Goal: Task Accomplishment & Management: Manage account settings

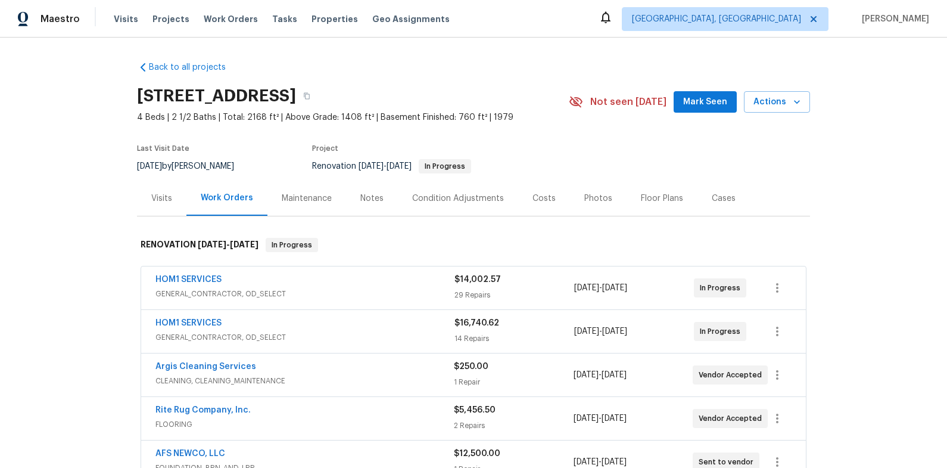
click at [456, 45] on div "Back to all projects [STREET_ADDRESS] 4 Beds | 2 1/2 Baths | Total: 2168 ft² | …" at bounding box center [473, 253] width 947 height 430
click at [378, 200] on div "Notes" at bounding box center [372, 197] width 52 height 35
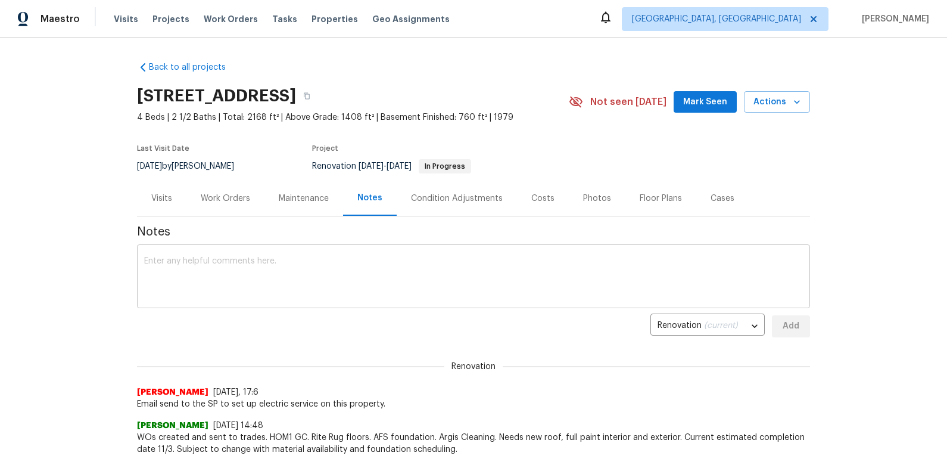
click at [384, 272] on textarea at bounding box center [473, 278] width 659 height 42
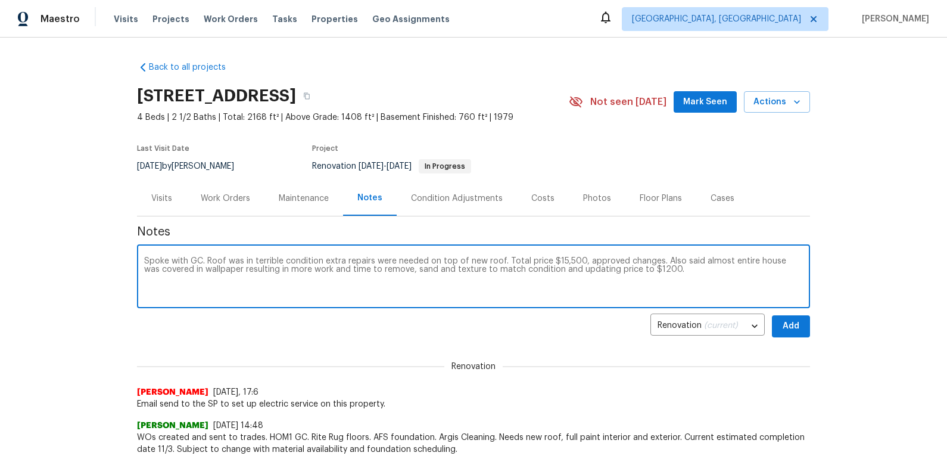
type textarea "Spoke with GC. Roof was in terrible condition extra repairs were needed on top …"
click at [792, 331] on span "Add" at bounding box center [791, 326] width 19 height 15
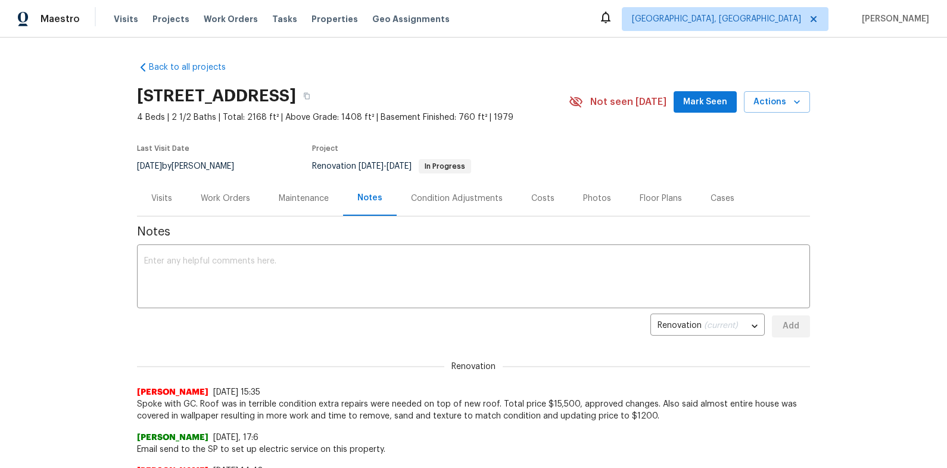
click at [247, 203] on div "Work Orders" at bounding box center [225, 198] width 49 height 12
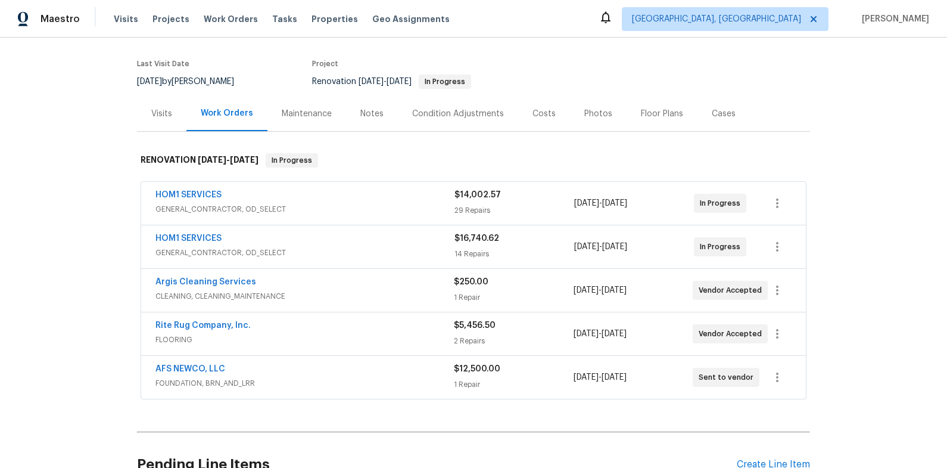
scroll to position [87, 0]
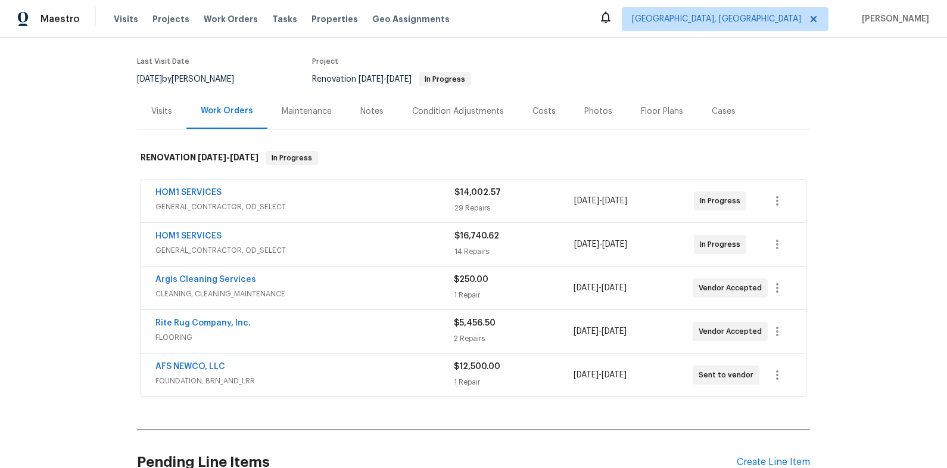
click at [342, 211] on span "GENERAL_CONTRACTOR, OD_SELECT" at bounding box center [304, 207] width 299 height 12
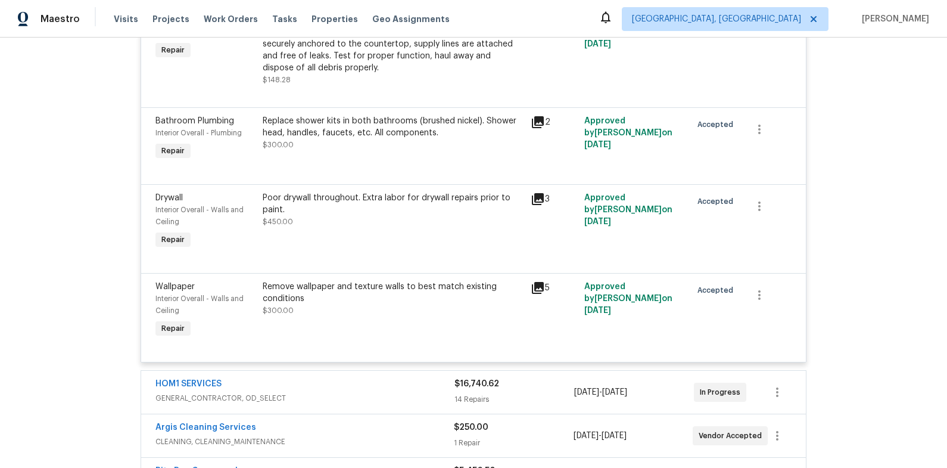
scroll to position [2734, 0]
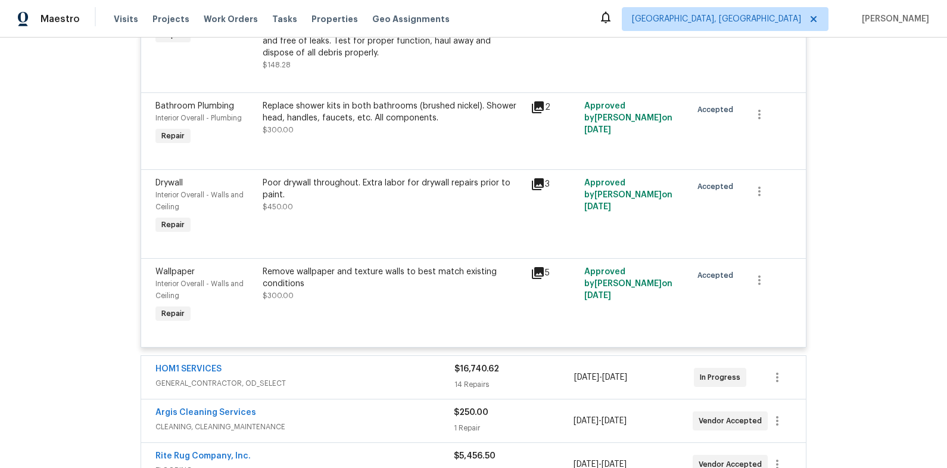
click at [384, 284] on div "Remove wallpaper and texture walls to best match existing conditions" at bounding box center [393, 278] width 261 height 24
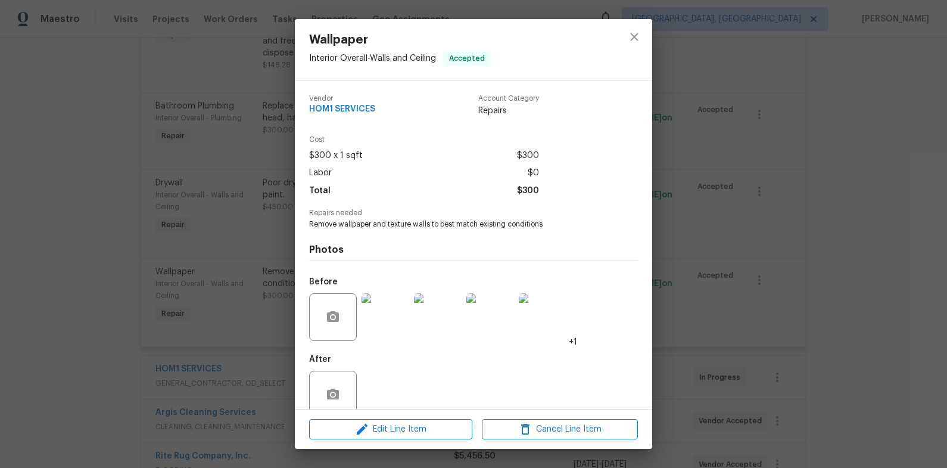
scroll to position [2, 0]
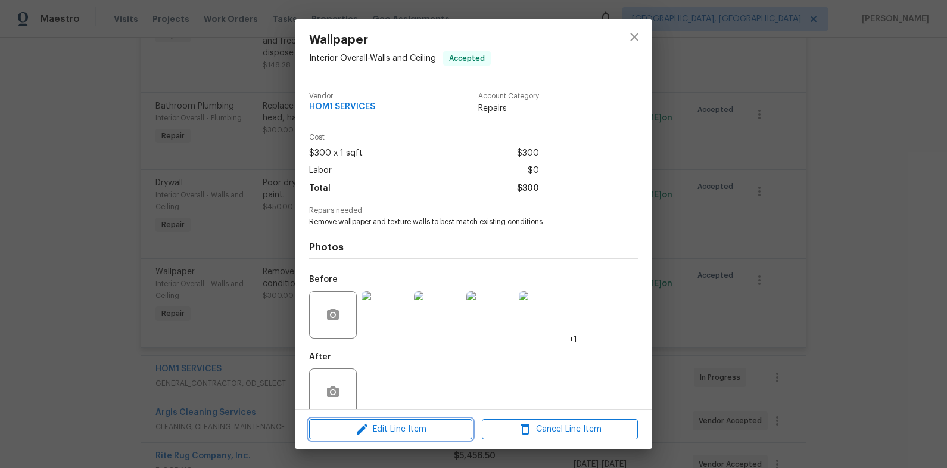
click at [427, 419] on button "Edit Line Item" at bounding box center [390, 429] width 163 height 21
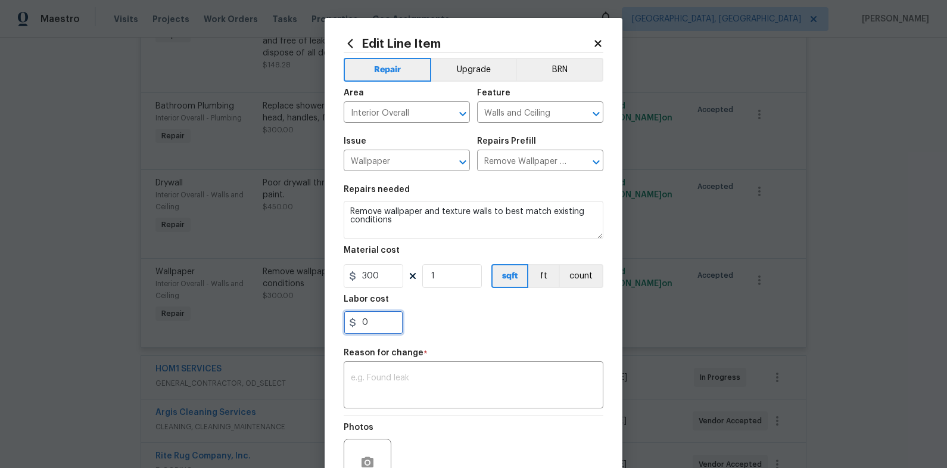
click at [388, 325] on input "0" at bounding box center [374, 322] width 60 height 24
click at [389, 327] on input "0" at bounding box center [374, 322] width 60 height 24
type input "900"
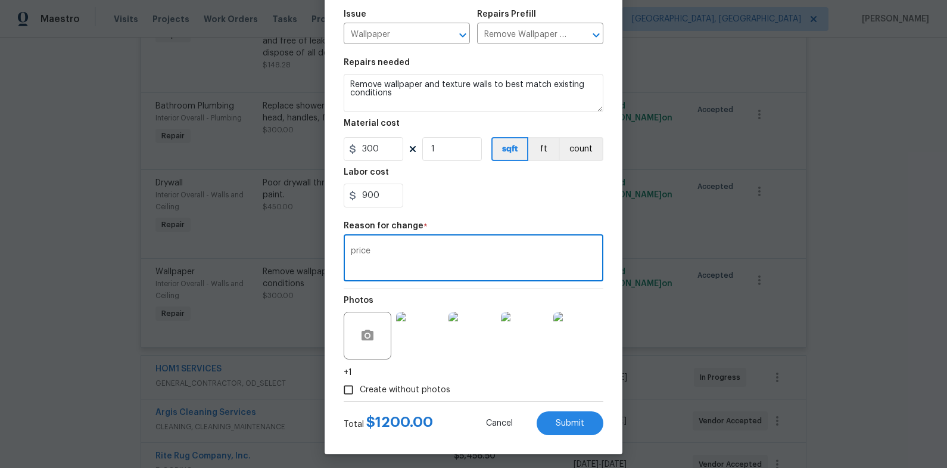
scroll to position [131, 0]
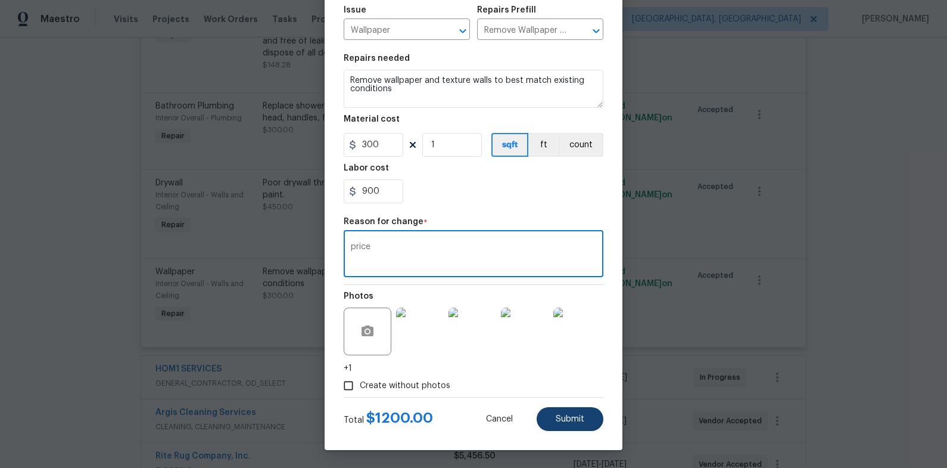
type textarea "price"
click at [566, 427] on button "Submit" at bounding box center [570, 419] width 67 height 24
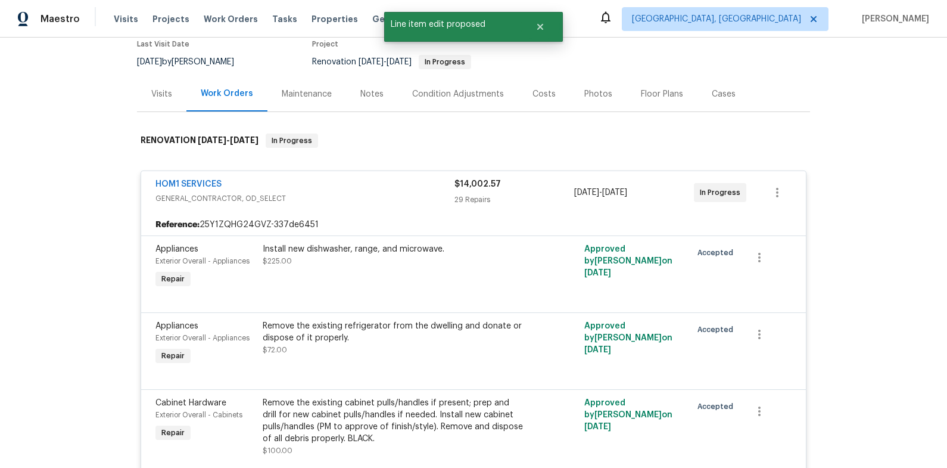
scroll to position [0, 0]
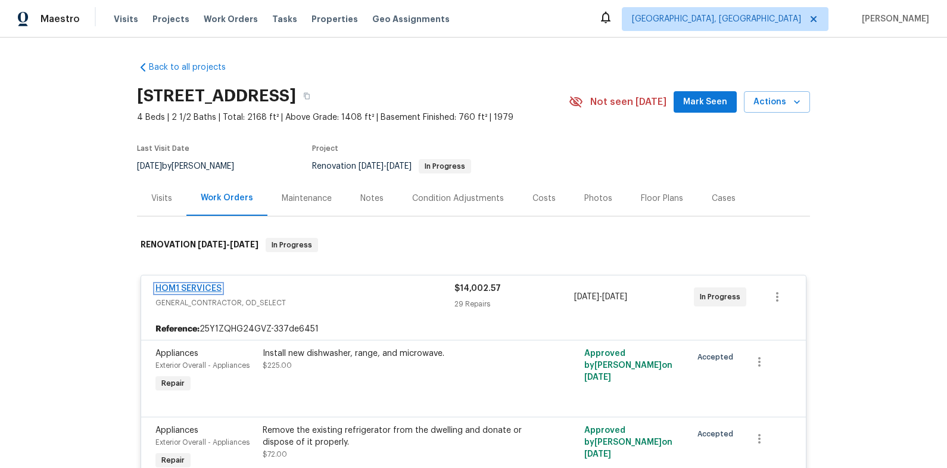
click at [207, 289] on link "HOM1 SERVICES" at bounding box center [188, 288] width 66 height 8
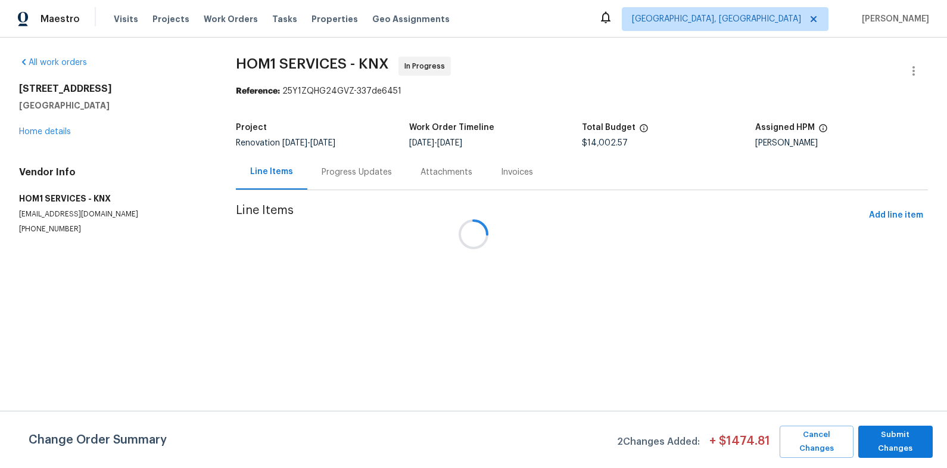
click at [898, 445] on span "Submit Changes" at bounding box center [895, 441] width 63 height 27
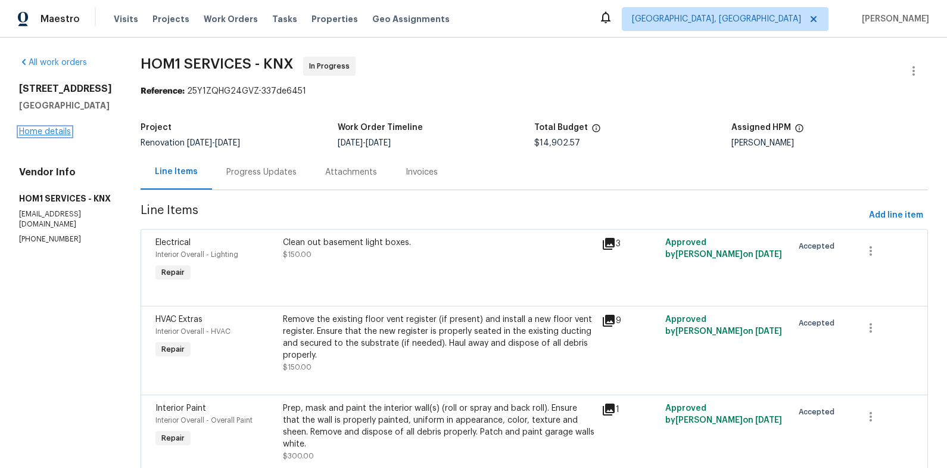
click at [54, 136] on link "Home details" at bounding box center [45, 131] width 52 height 8
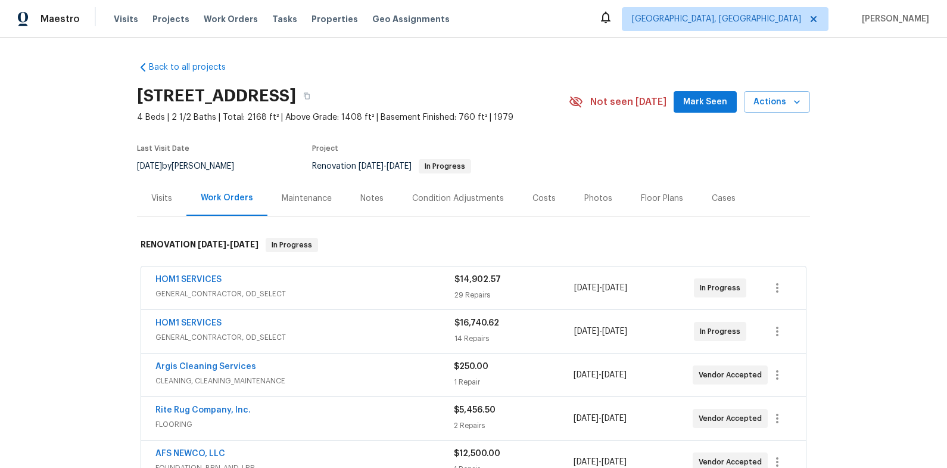
click at [343, 325] on div "HOM1 SERVICES" at bounding box center [304, 324] width 299 height 14
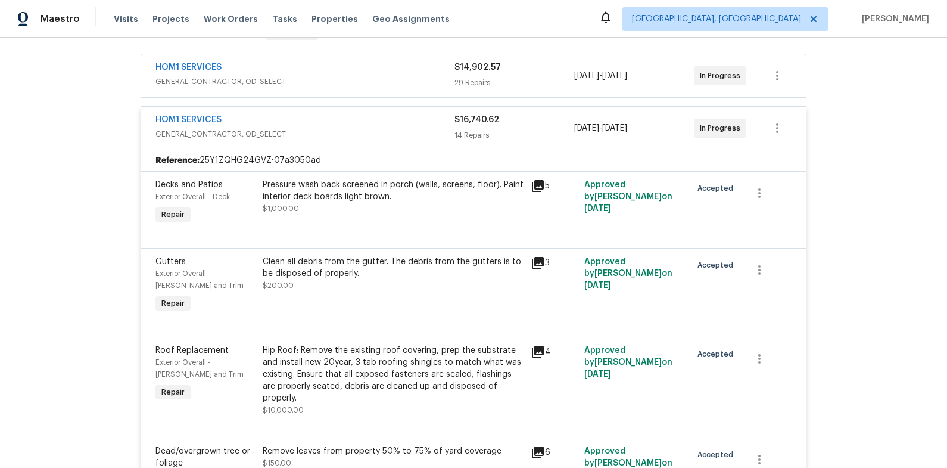
scroll to position [306, 0]
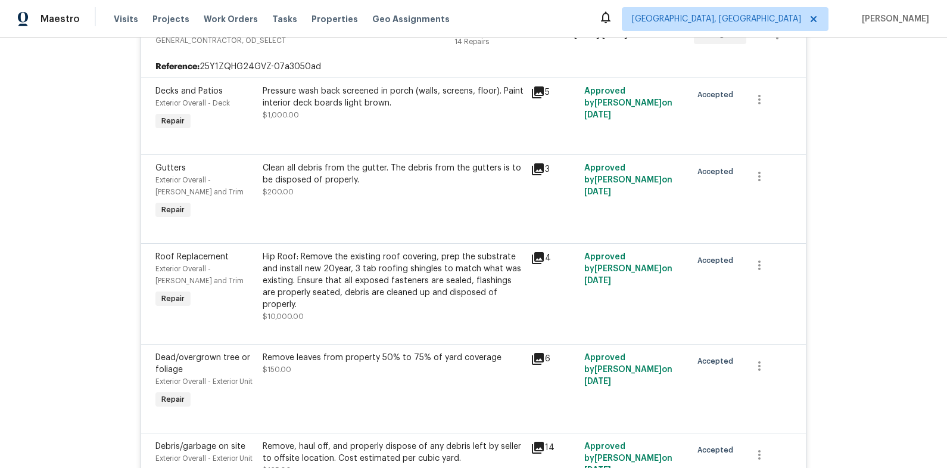
click at [345, 266] on div "Hip Roof: Remove the existing roof covering, prep the substrate and install new…" at bounding box center [393, 281] width 261 height 60
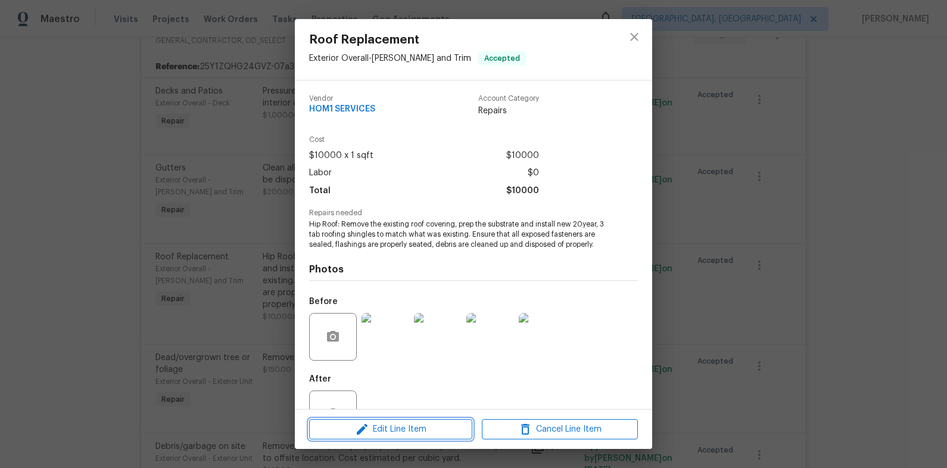
click at [431, 428] on span "Edit Line Item" at bounding box center [391, 429] width 156 height 15
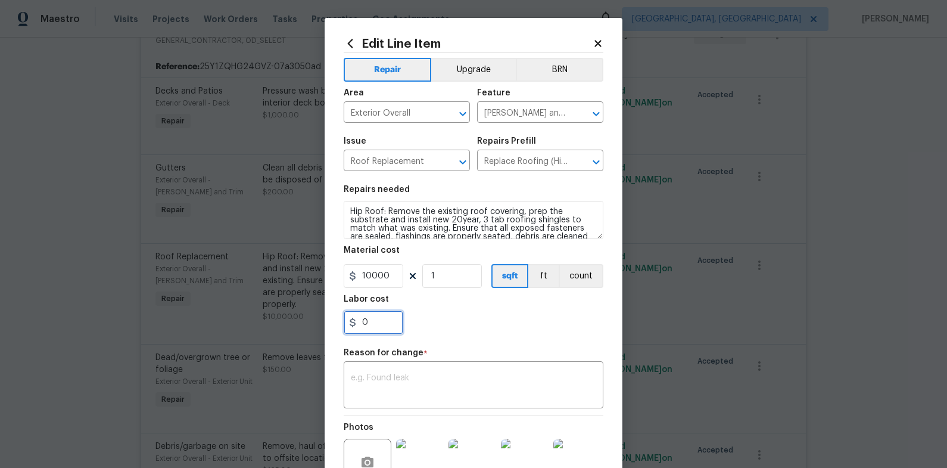
click at [375, 320] on input "0" at bounding box center [374, 322] width 60 height 24
click at [375, 319] on input "0" at bounding box center [374, 322] width 60 height 24
type input "5500"
click at [473, 391] on textarea at bounding box center [473, 385] width 245 height 25
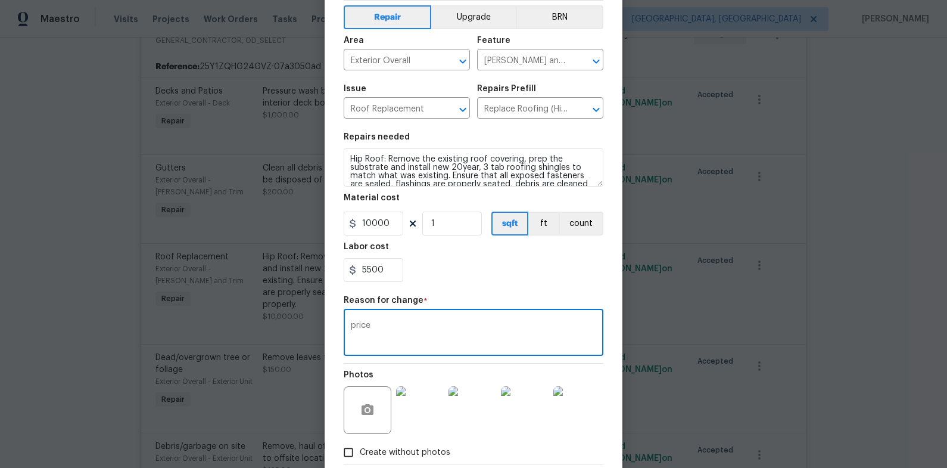
scroll to position [119, 0]
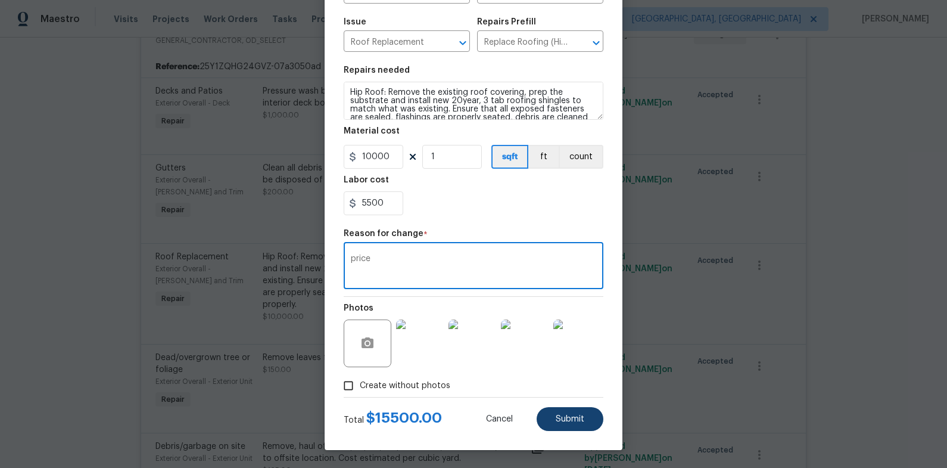
type textarea "price"
click at [577, 416] on span "Submit" at bounding box center [570, 419] width 29 height 9
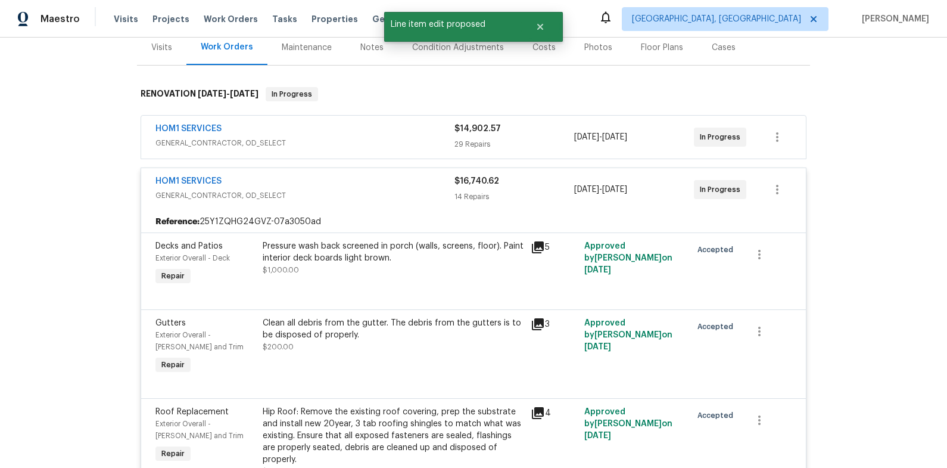
scroll to position [0, 0]
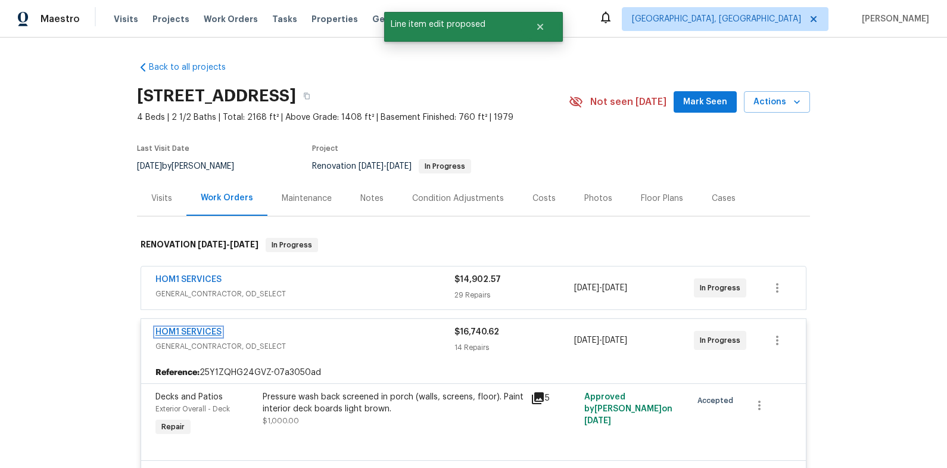
click at [199, 330] on link "HOM1 SERVICES" at bounding box center [188, 332] width 66 height 8
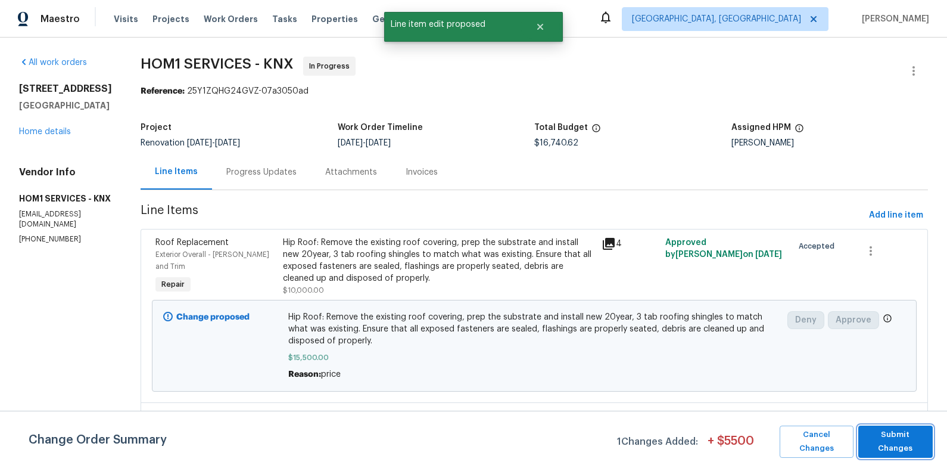
click at [903, 438] on span "Submit Changes" at bounding box center [895, 441] width 63 height 27
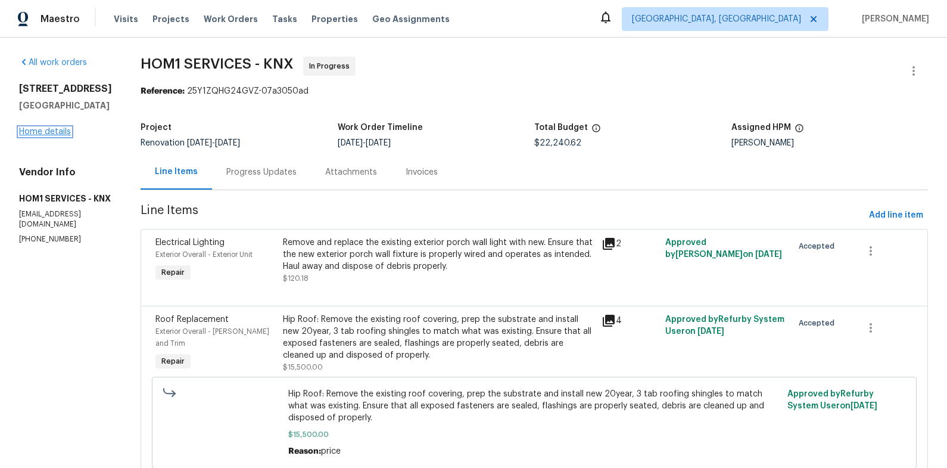
click at [53, 136] on link "Home details" at bounding box center [45, 131] width 52 height 8
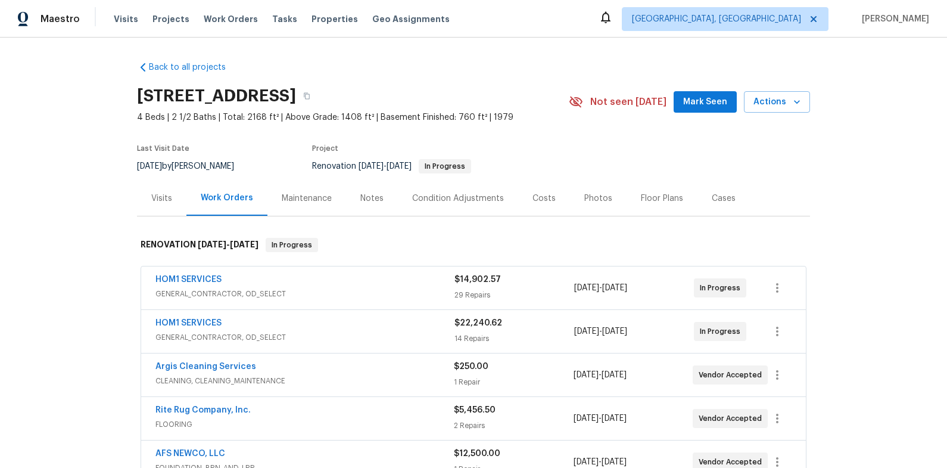
click at [549, 207] on div "Costs" at bounding box center [544, 197] width 52 height 35
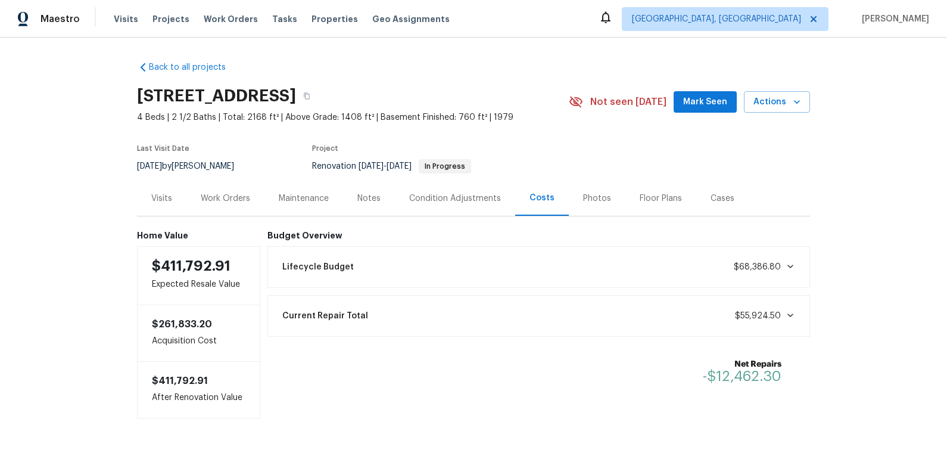
click at [234, 204] on div "Work Orders" at bounding box center [225, 197] width 78 height 35
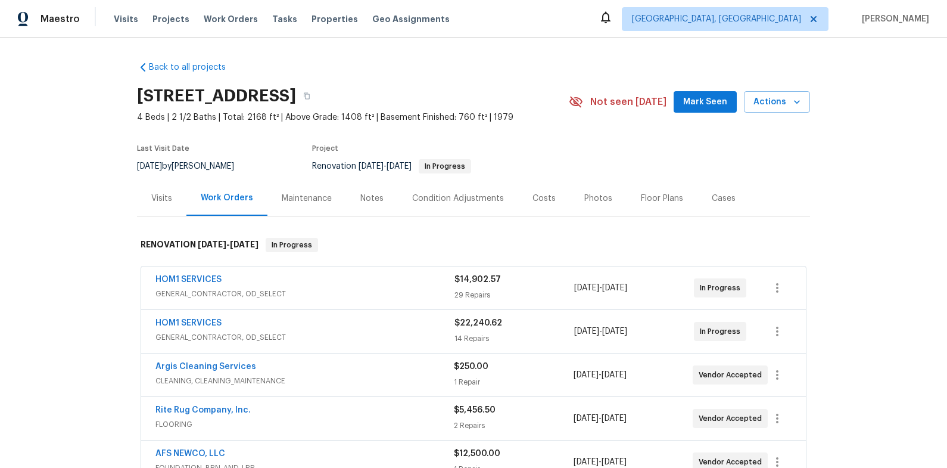
click at [536, 191] on div "Costs" at bounding box center [544, 197] width 52 height 35
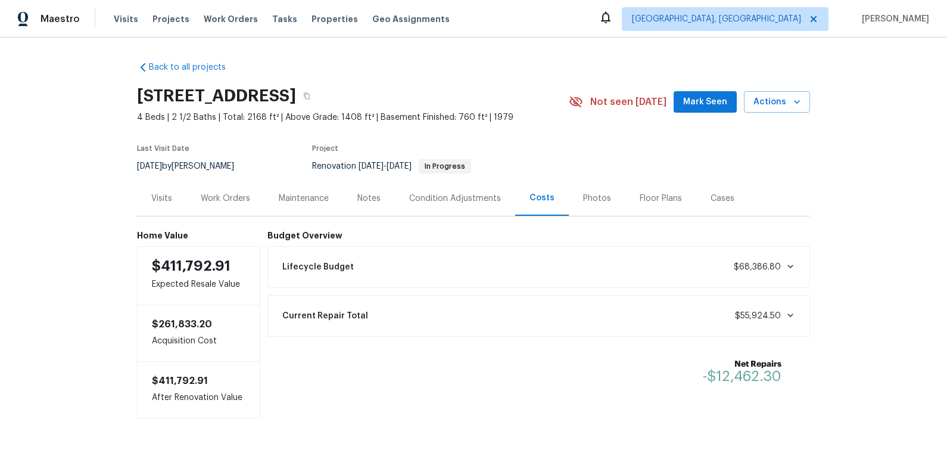
click at [223, 199] on div "Work Orders" at bounding box center [225, 198] width 49 height 12
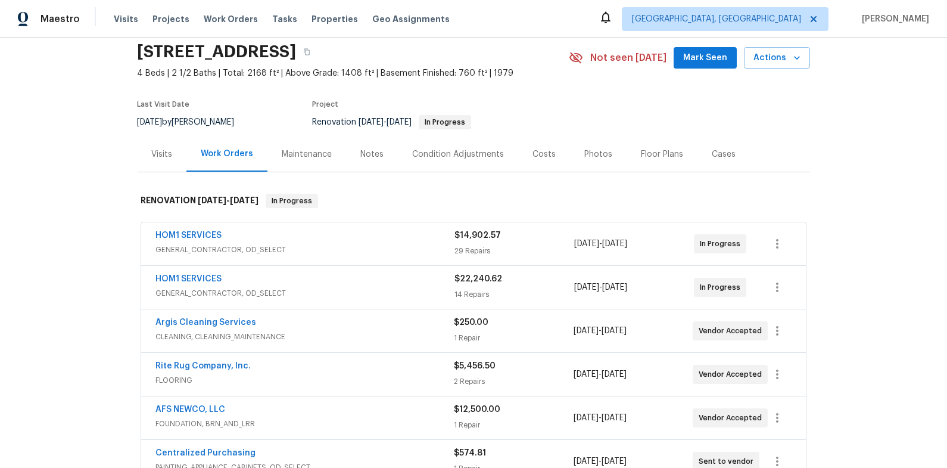
scroll to position [45, 0]
click at [375, 220] on div "HOM1 SERVICES GENERAL_CONTRACTOR, OD_SELECT $14,902.57 29 Repairs 10/2/2025 - 1…" at bounding box center [473, 352] width 673 height 267
click at [375, 228] on div "HOM1 SERVICES GENERAL_CONTRACTOR, OD_SELECT $14,902.57 29 Repairs 10/2/2025 - 1…" at bounding box center [473, 243] width 665 height 43
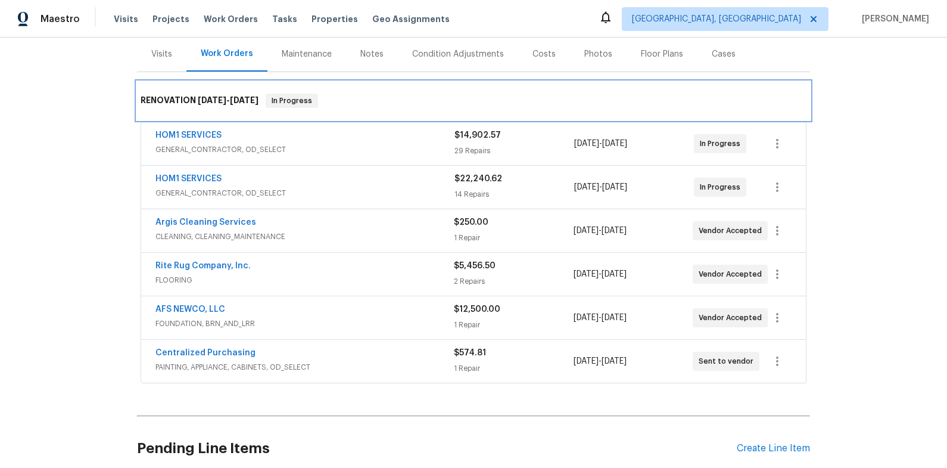
scroll to position [144, 0]
click at [387, 99] on div "RENOVATION 10/2/25 - 11/3/25 In Progress" at bounding box center [474, 101] width 666 height 14
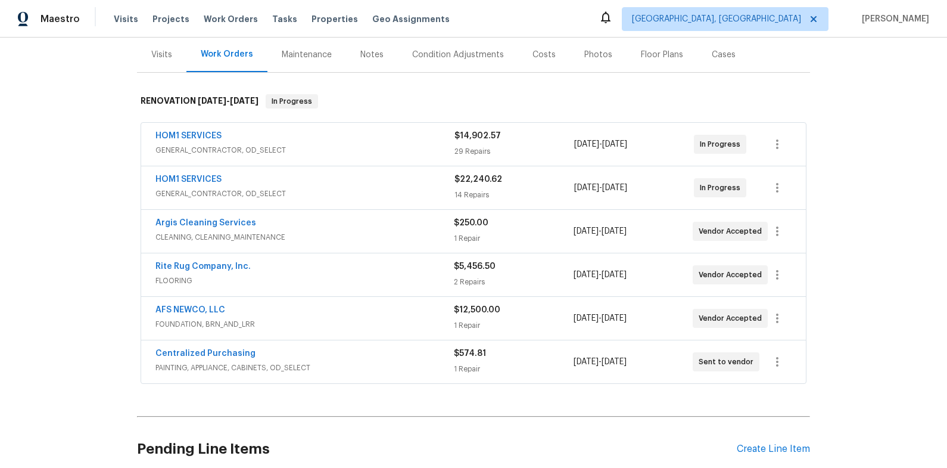
click at [388, 144] on div "HOM1 SERVICES" at bounding box center [304, 137] width 299 height 14
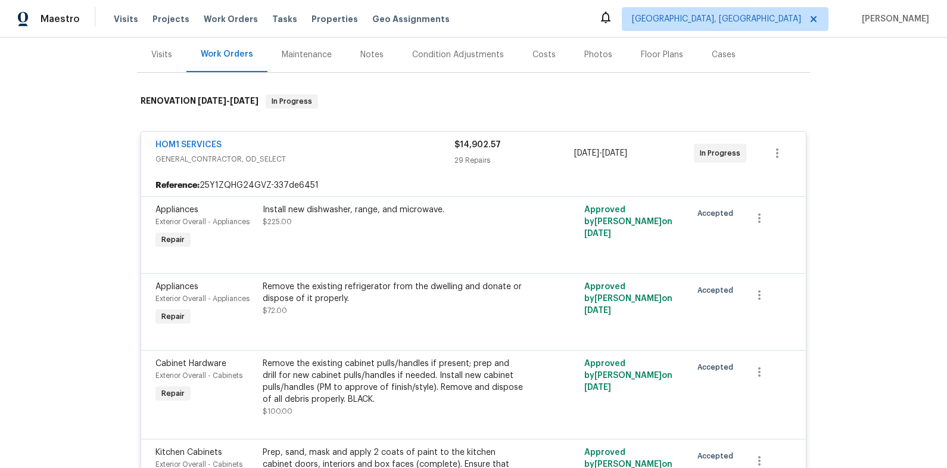
click at [388, 144] on div "HOM1 SERVICES" at bounding box center [304, 146] width 299 height 14
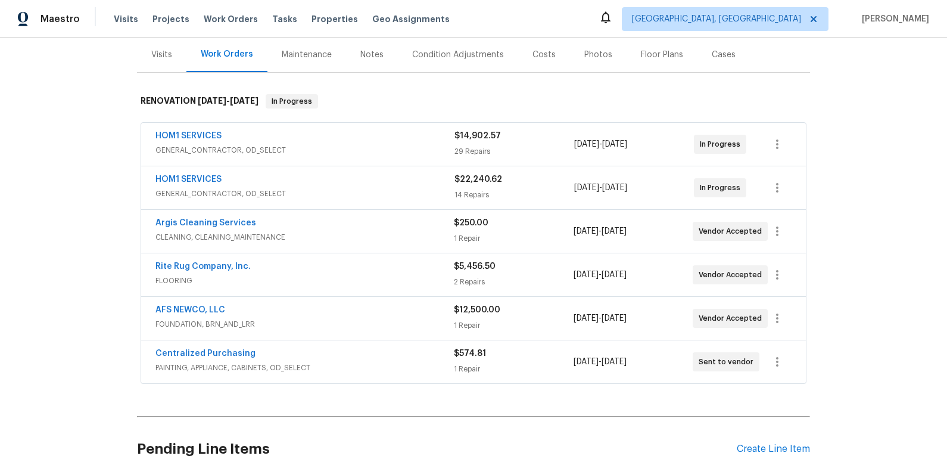
click at [390, 180] on div "HOM1 SERVICES" at bounding box center [304, 180] width 299 height 14
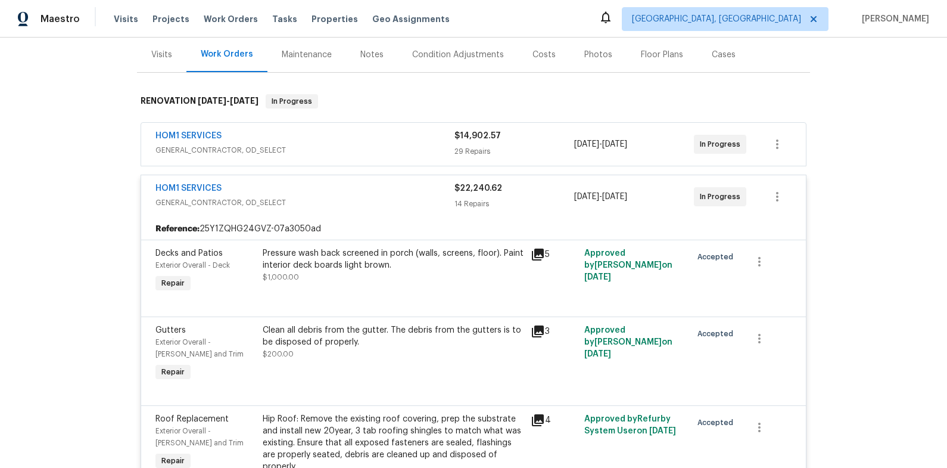
click at [390, 186] on div "HOM1 SERVICES" at bounding box center [304, 189] width 299 height 14
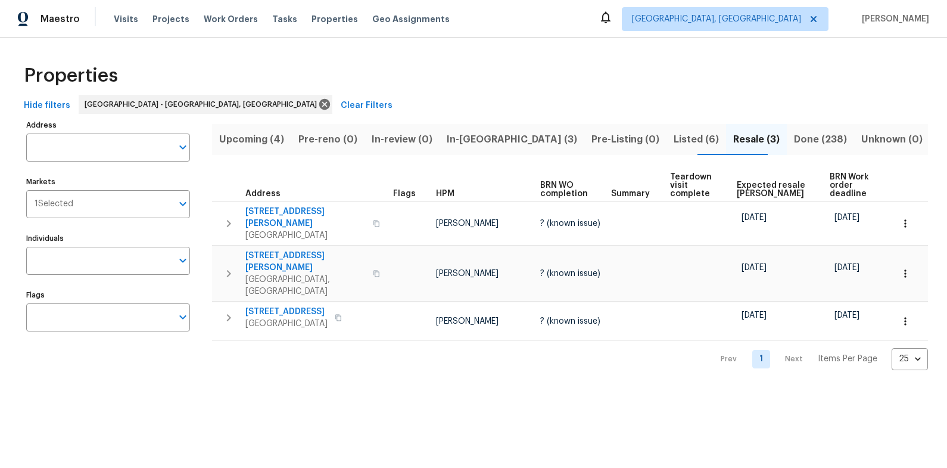
click at [489, 141] on span "In-[GEOGRAPHIC_DATA] (3)" at bounding box center [512, 139] width 130 height 17
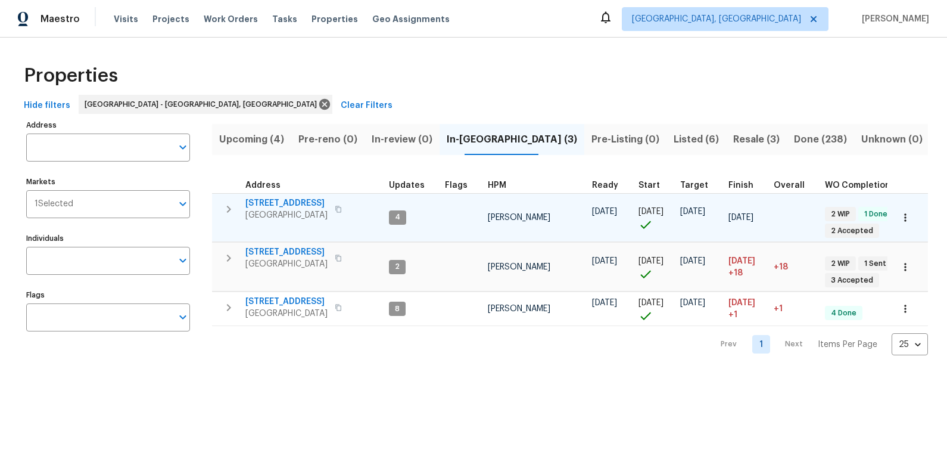
click at [297, 200] on span "[STREET_ADDRESS]" at bounding box center [286, 203] width 82 height 12
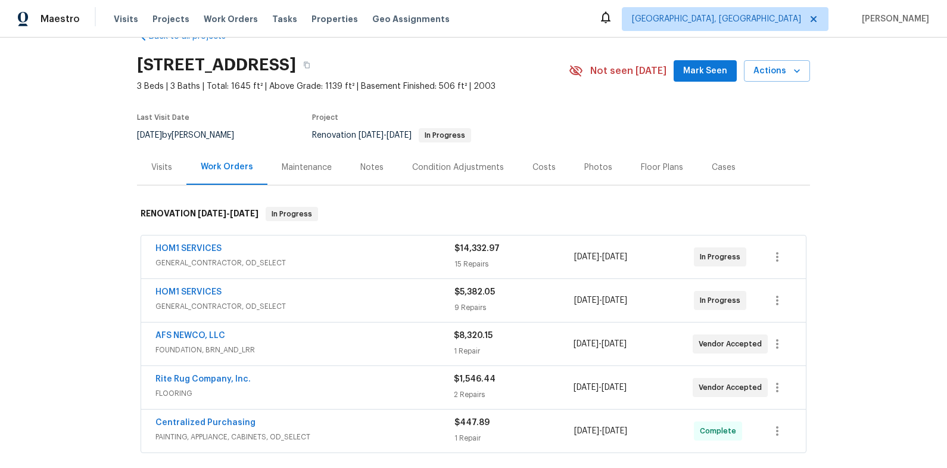
scroll to position [51, 0]
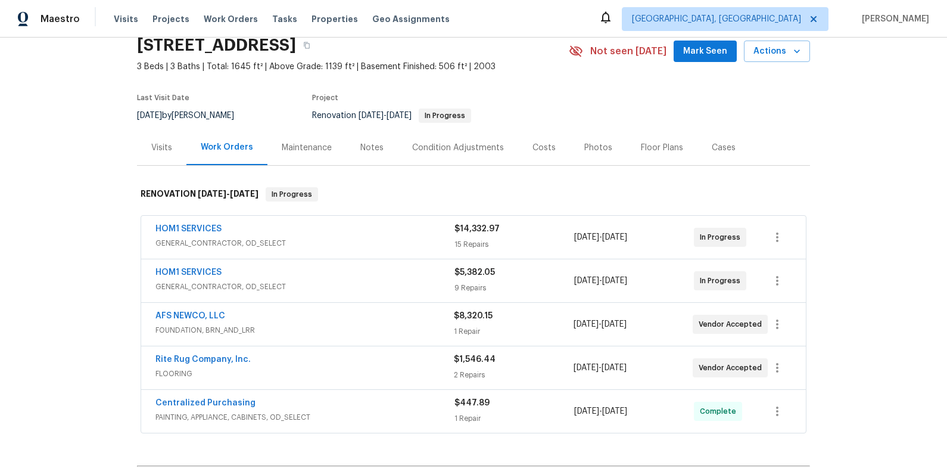
click at [401, 235] on div "HOM1 SERVICES" at bounding box center [304, 230] width 299 height 14
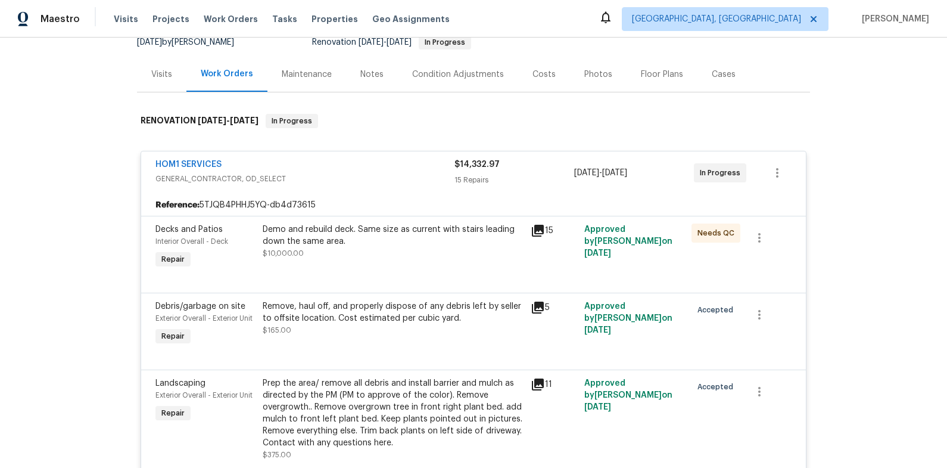
scroll to position [141, 0]
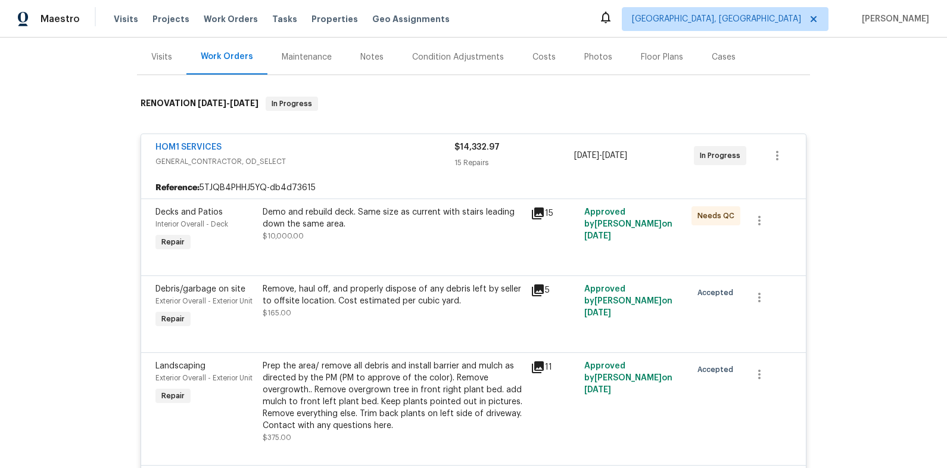
click at [401, 236] on div "Demo and rebuild deck. Same size as current with stairs leading down the same a…" at bounding box center [393, 224] width 261 height 36
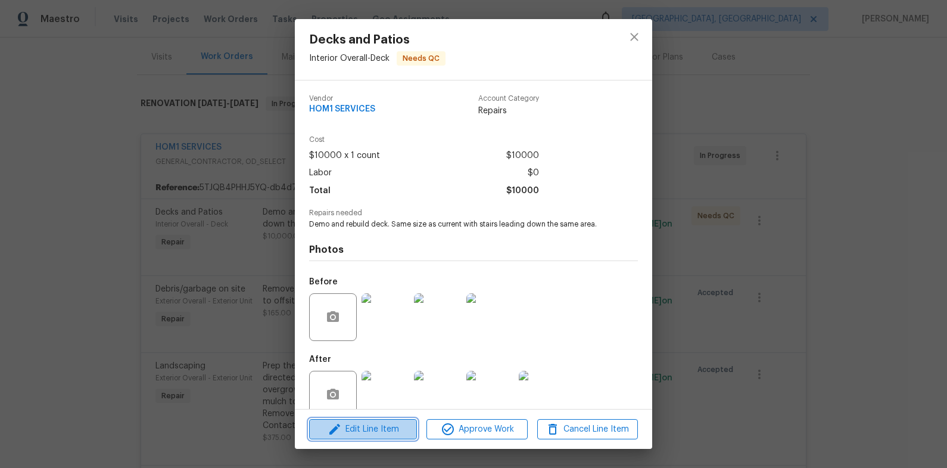
click at [381, 431] on span "Edit Line Item" at bounding box center [363, 429] width 101 height 15
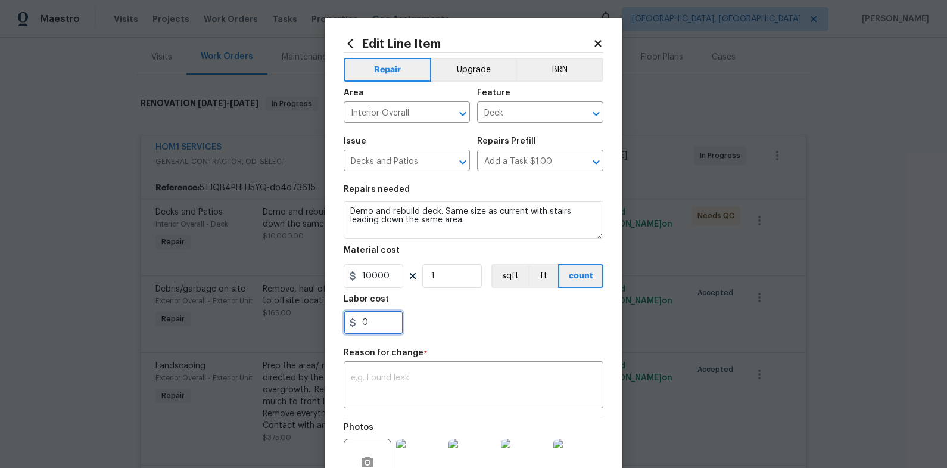
click at [381, 322] on input "0" at bounding box center [374, 322] width 60 height 24
type input "1000"
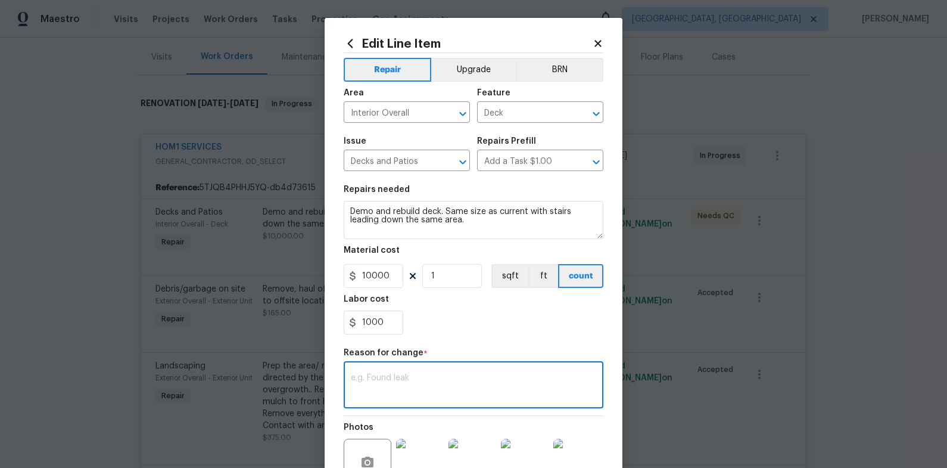
click at [488, 374] on textarea at bounding box center [473, 385] width 245 height 25
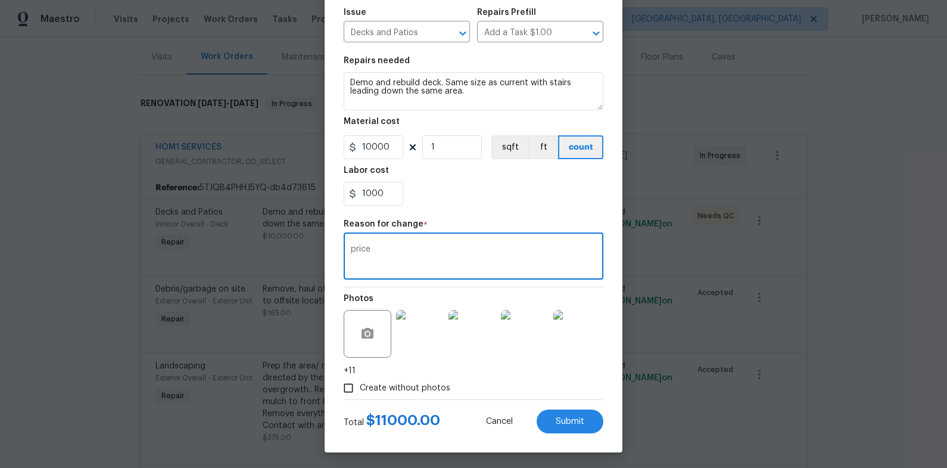
scroll to position [131, 0]
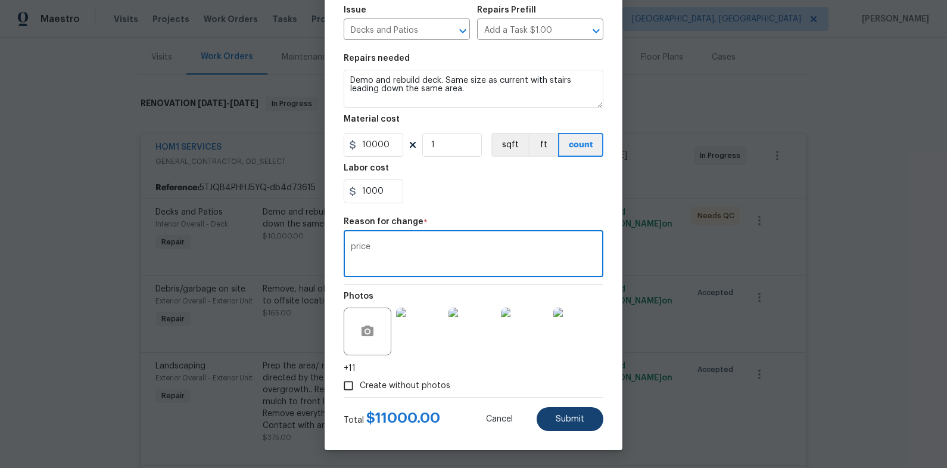
type textarea "price"
click at [562, 413] on button "Submit" at bounding box center [570, 419] width 67 height 24
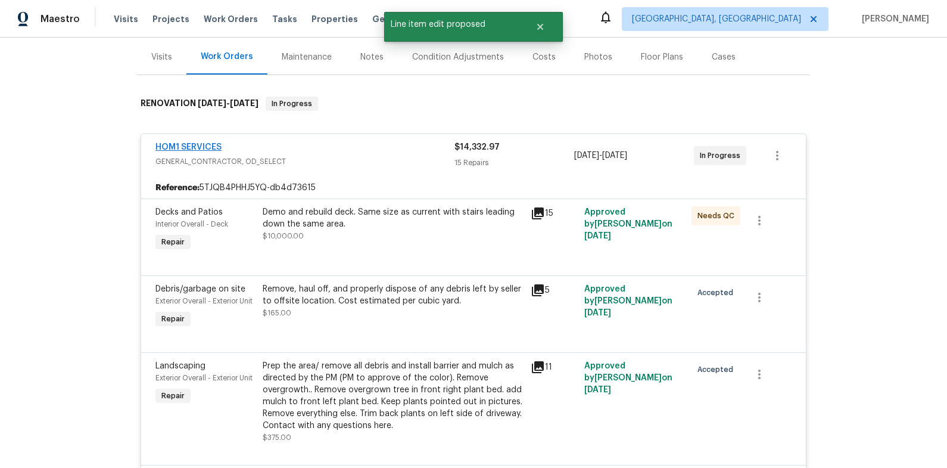
scroll to position [0, 0]
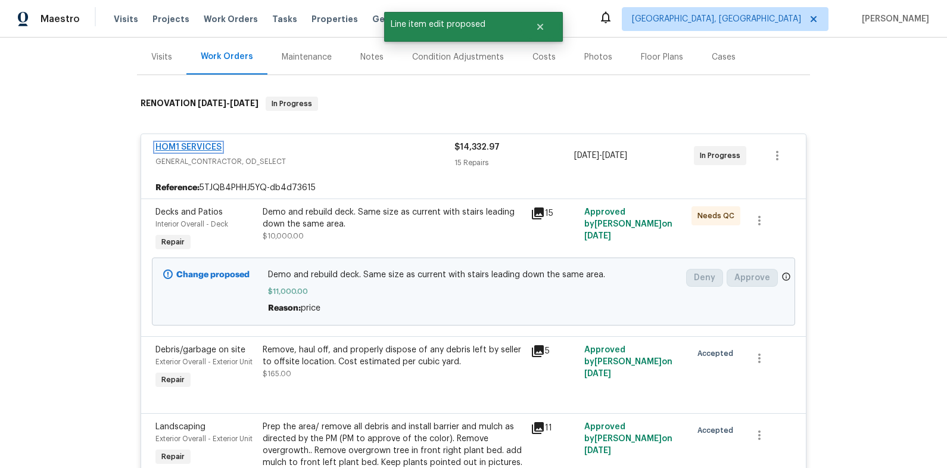
click at [199, 143] on link "HOM1 SERVICES" at bounding box center [188, 147] width 66 height 8
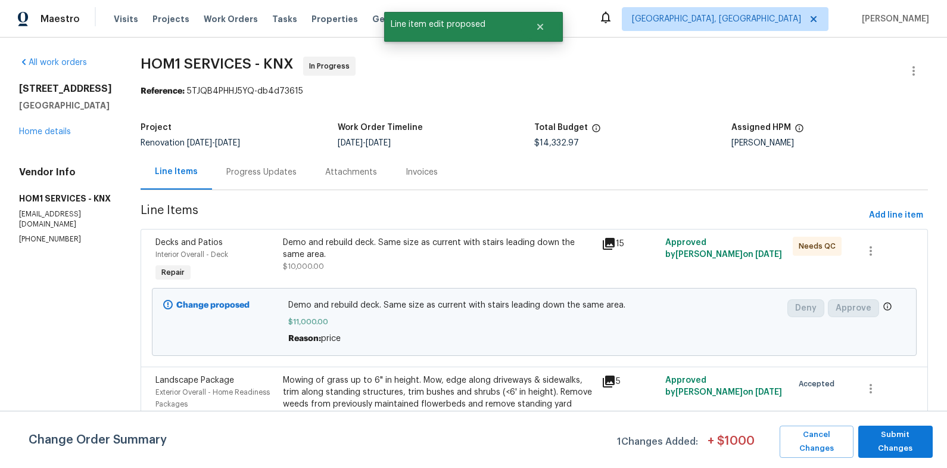
click at [897, 422] on div "Change Order Summary 1 Changes Added: + $ 1000 Cancel Changes Submit Changes" at bounding box center [473, 438] width 947 height 57
click at [907, 437] on span "Submit Changes" at bounding box center [895, 441] width 63 height 27
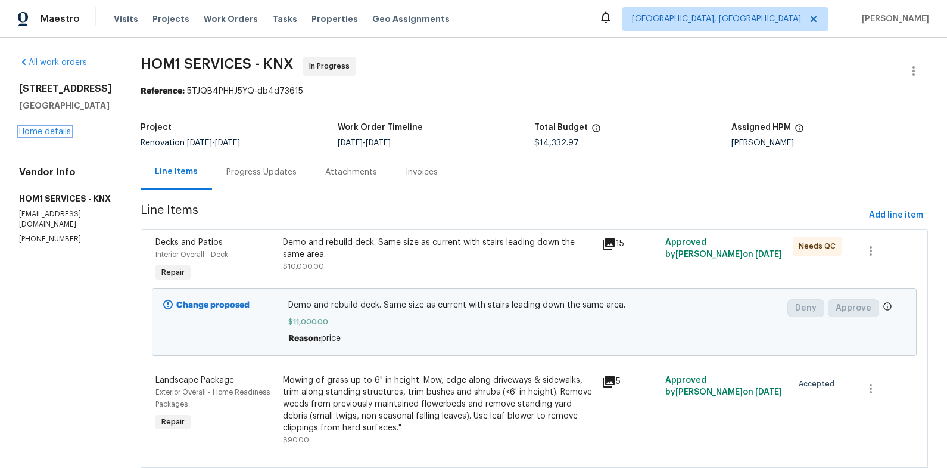
click at [61, 136] on link "Home details" at bounding box center [45, 131] width 52 height 8
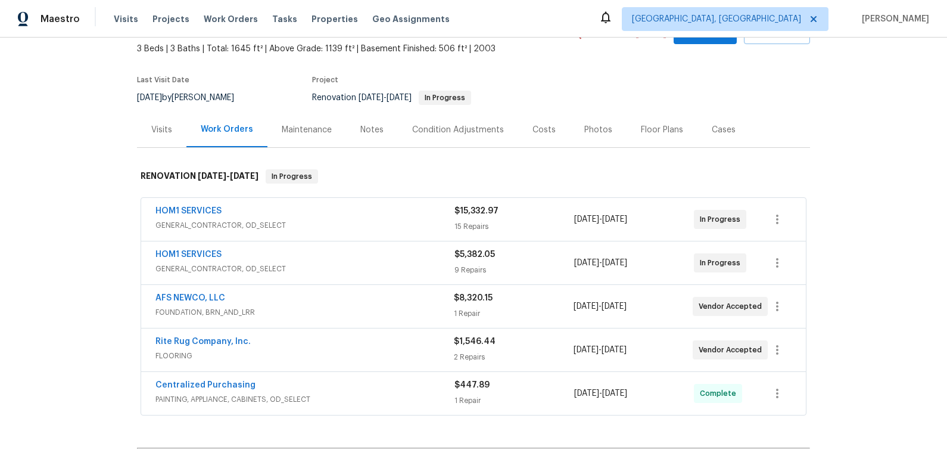
scroll to position [86, 0]
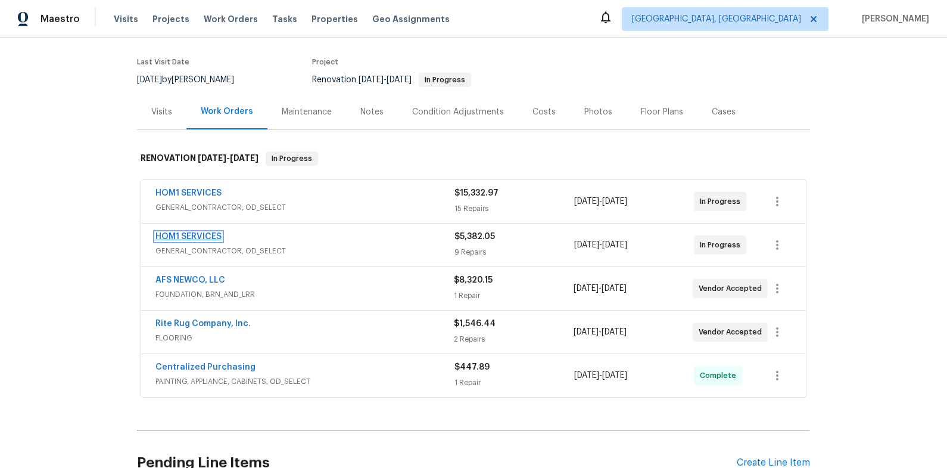
click at [212, 236] on link "HOM1 SERVICES" at bounding box center [188, 236] width 66 height 8
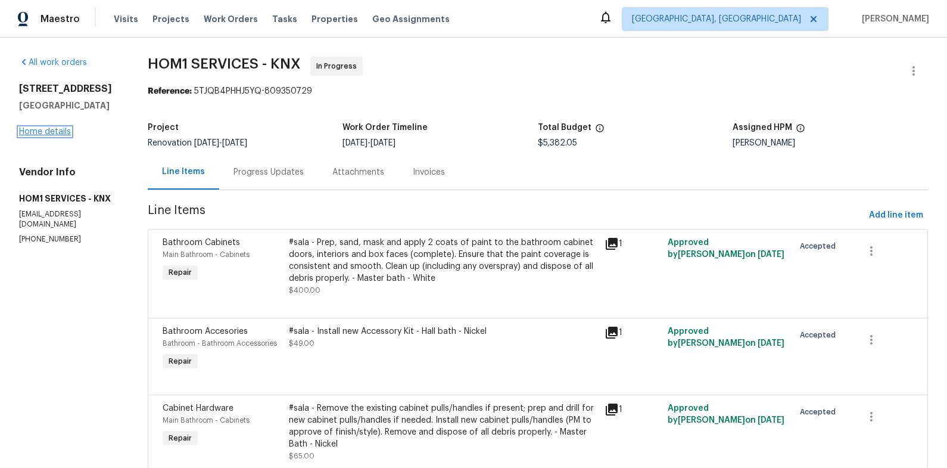
click at [49, 129] on link "Home details" at bounding box center [45, 131] width 52 height 8
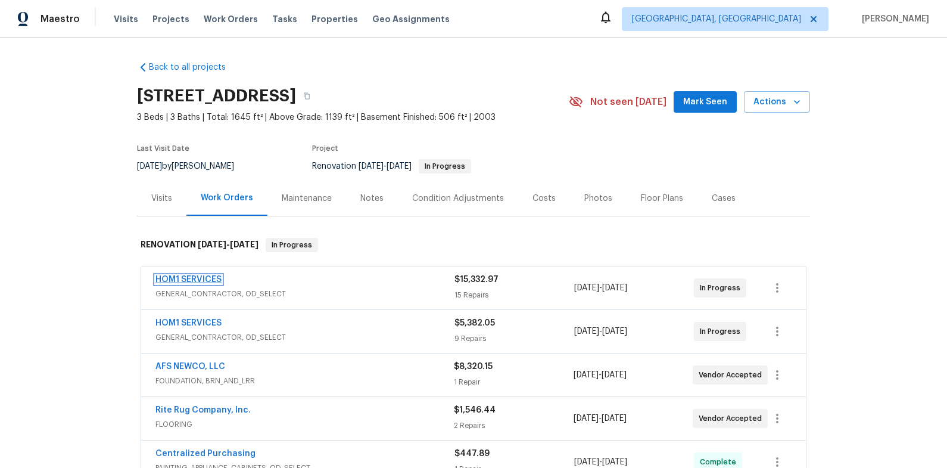
click at [215, 278] on link "HOM1 SERVICES" at bounding box center [188, 279] width 66 height 8
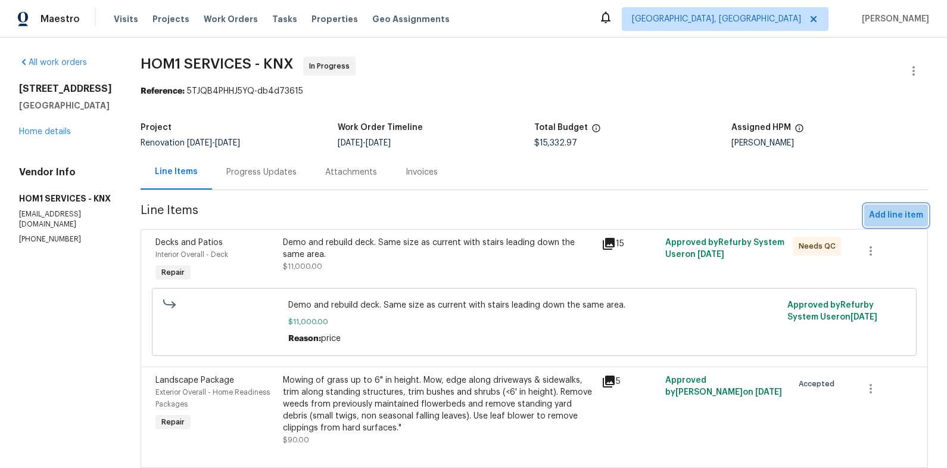
click at [901, 217] on span "Add line item" at bounding box center [896, 215] width 54 height 15
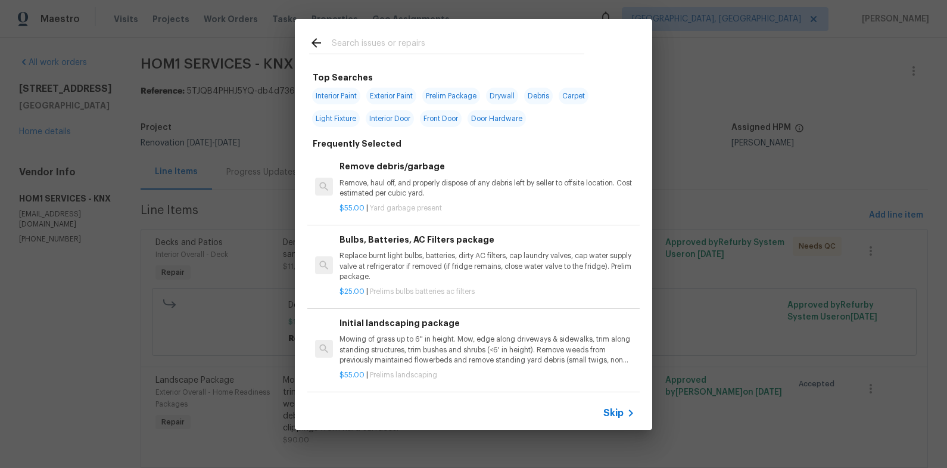
click at [349, 101] on span "Interior Paint" at bounding box center [336, 96] width 48 height 17
type input "Interior Paint"
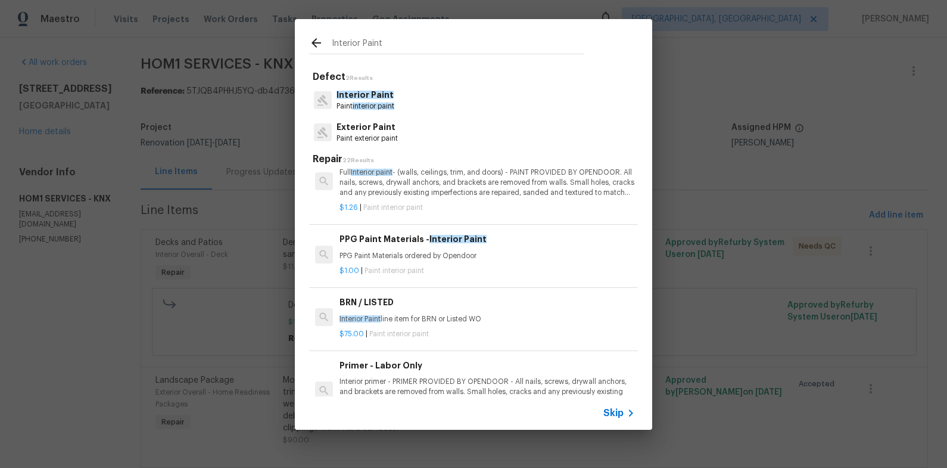
scroll to position [112, 0]
click at [388, 113] on div "Interior Paint Paint interior paint" at bounding box center [473, 100] width 329 height 32
click at [393, 90] on p "Interior Paint" at bounding box center [366, 95] width 58 height 13
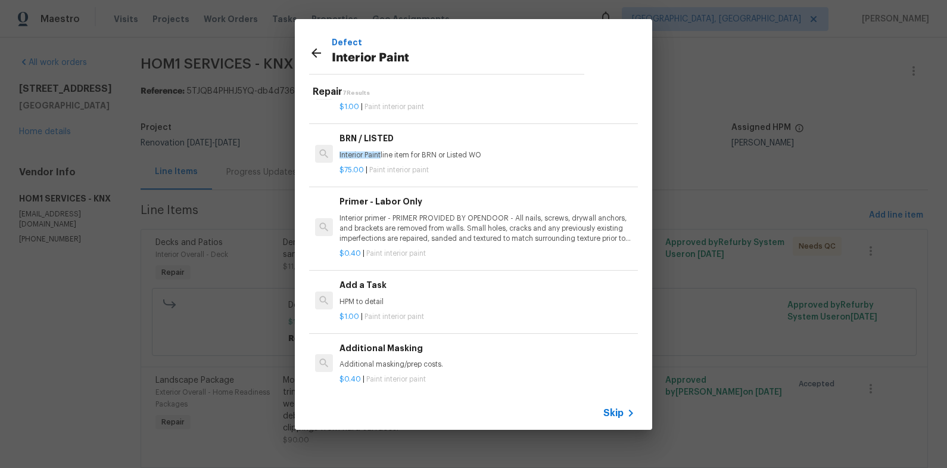
scroll to position [15, 0]
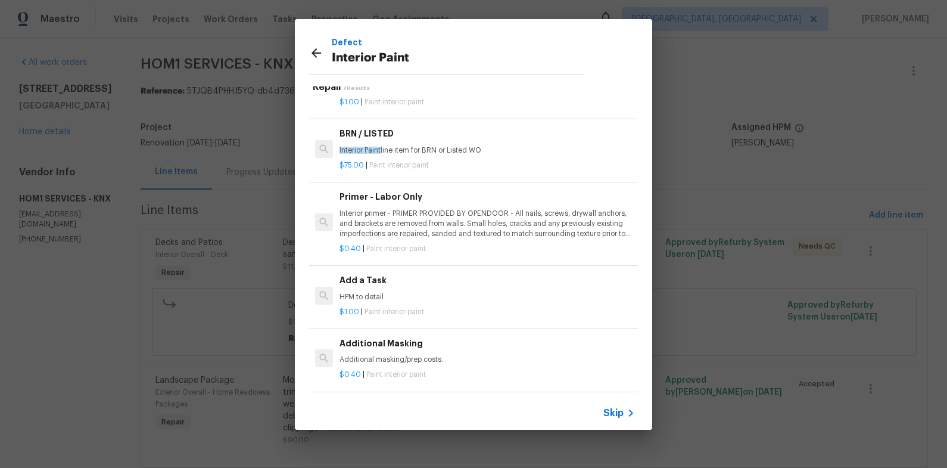
click at [411, 223] on p "Interior primer - PRIMER PROVIDED BY OPENDOOR - All nails, screws, drywall anch…" at bounding box center [487, 223] width 295 height 30
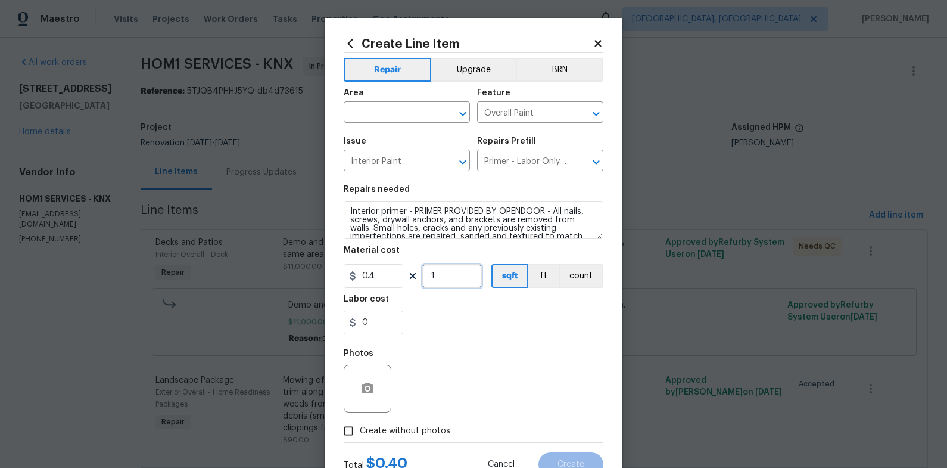
click at [440, 277] on input "1" at bounding box center [452, 276] width 60 height 24
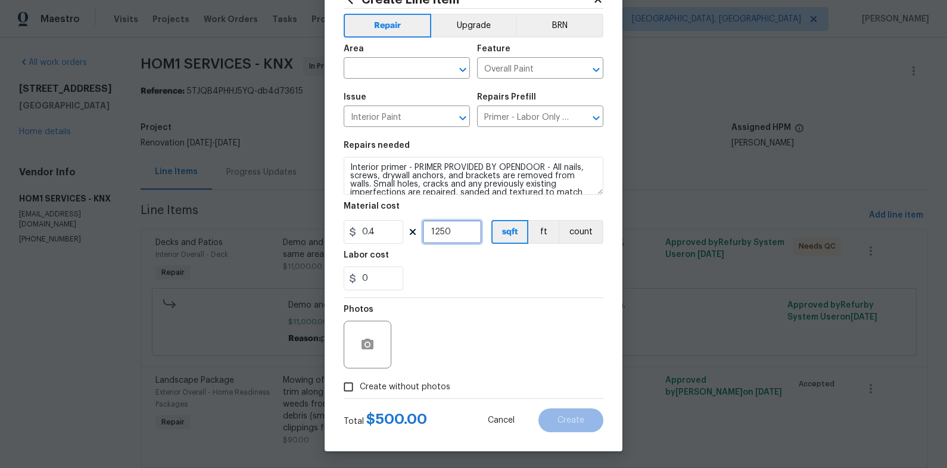
scroll to position [45, 0]
type input "1250"
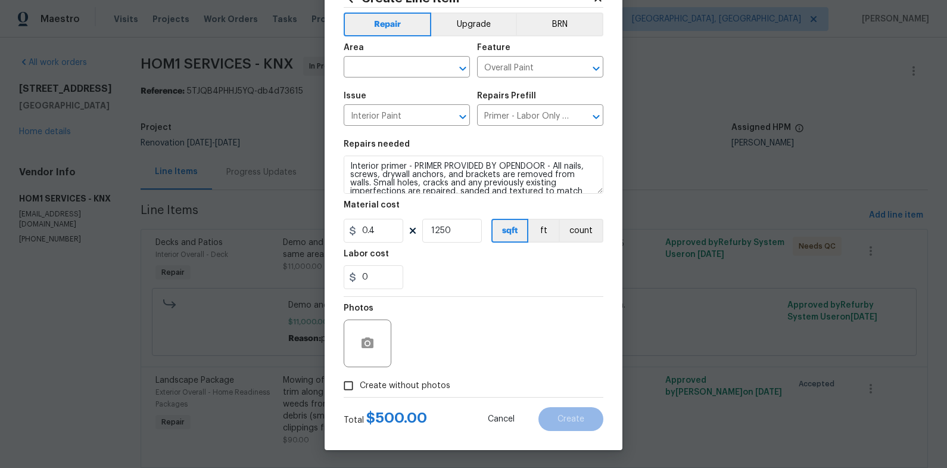
click at [393, 385] on span "Create without photos" at bounding box center [405, 385] width 91 height 13
click at [360, 385] on input "Create without photos" at bounding box center [348, 385] width 23 height 23
checkbox input "true"
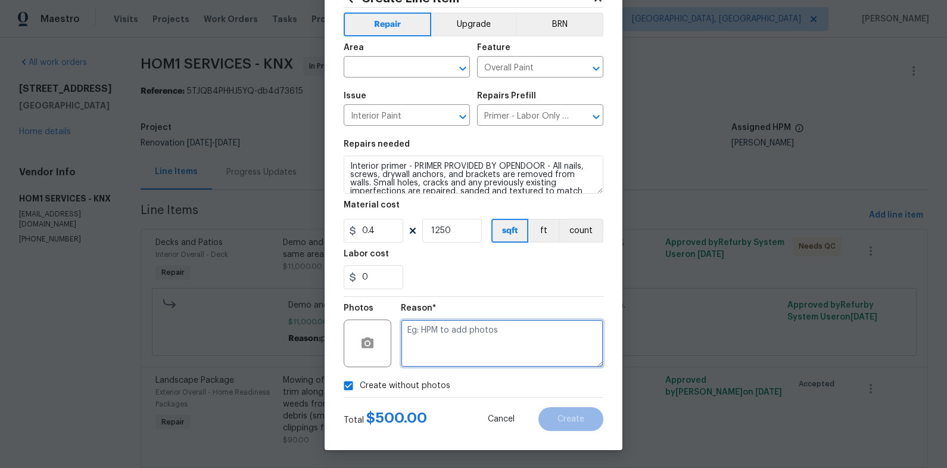
click at [432, 337] on textarea at bounding box center [502, 343] width 203 height 48
click at [511, 364] on textarea "na" at bounding box center [502, 343] width 203 height 48
type textarea "na"
click at [516, 395] on div "Create without photos" at bounding box center [474, 385] width 260 height 23
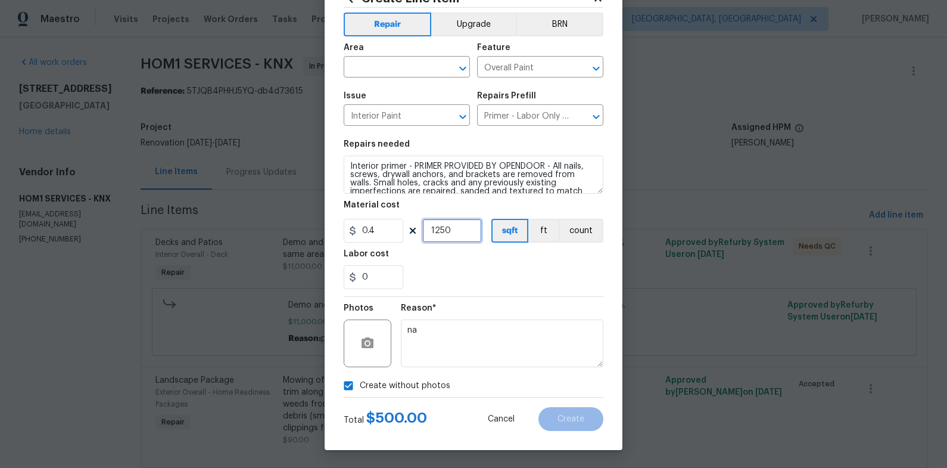
click at [468, 231] on input "1250" at bounding box center [452, 231] width 60 height 24
click at [366, 280] on input "0" at bounding box center [374, 277] width 60 height 24
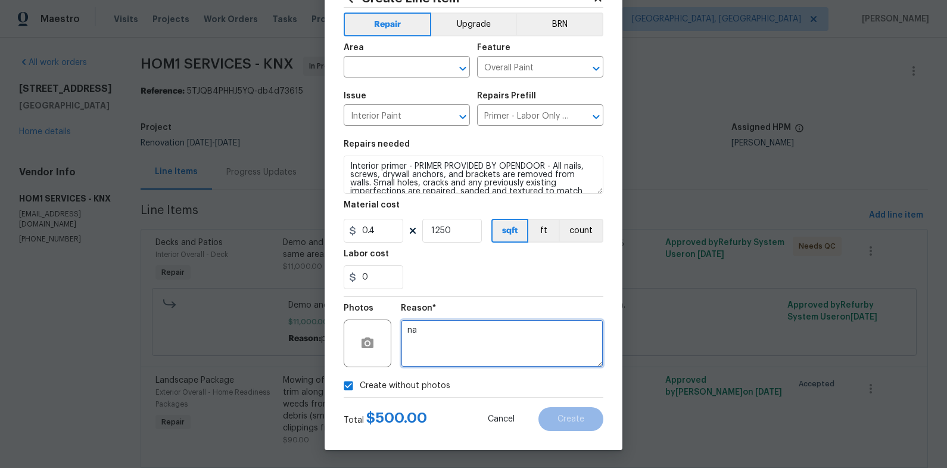
click at [449, 341] on textarea "na" at bounding box center [502, 343] width 203 height 48
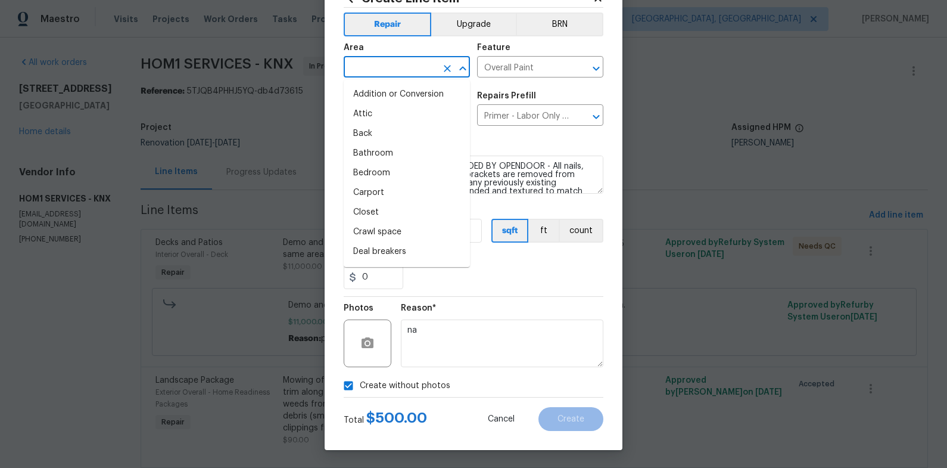
click at [416, 71] on input "text" at bounding box center [390, 68] width 93 height 18
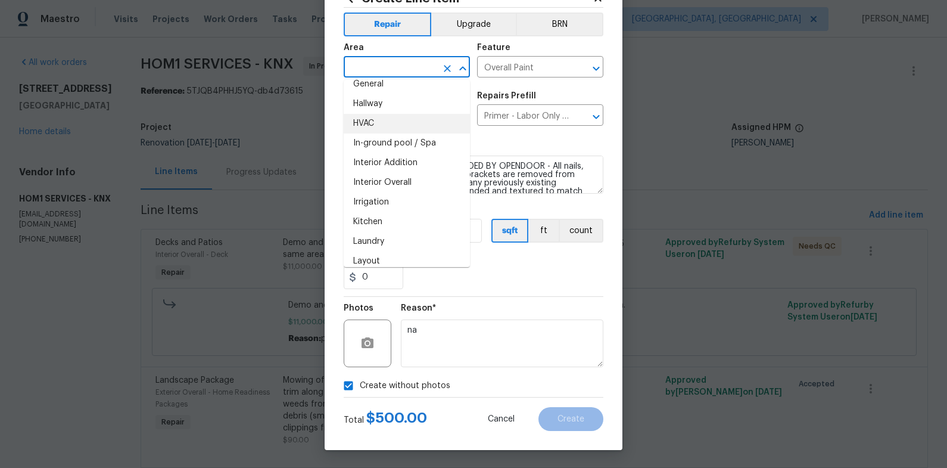
scroll to position [407, 0]
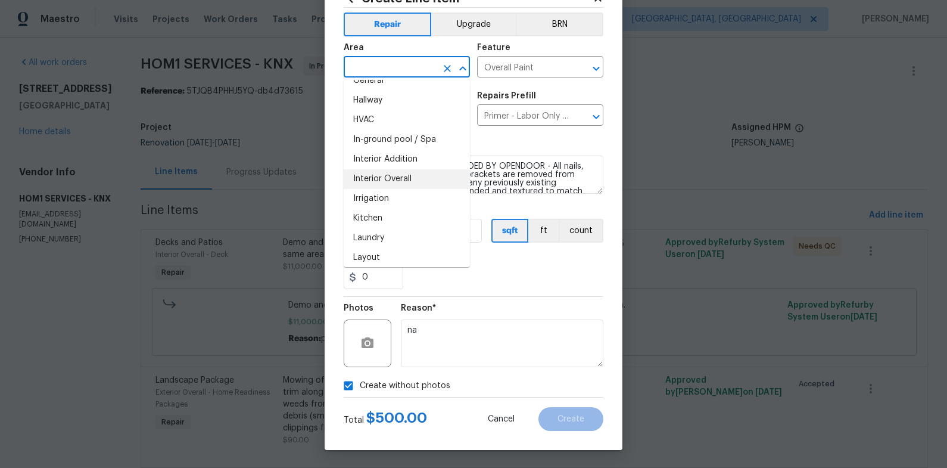
click at [400, 182] on li "Interior Overall" at bounding box center [407, 179] width 126 height 20
type input "Interior Overall"
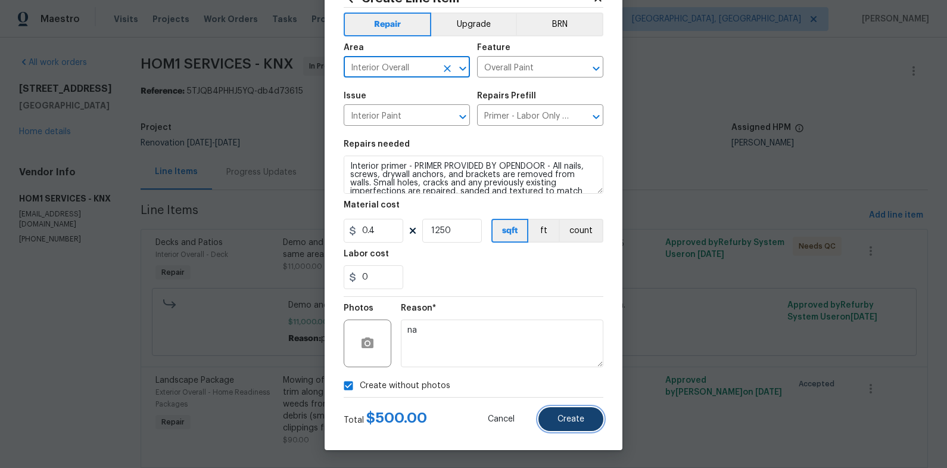
click at [571, 426] on button "Create" at bounding box center [570, 419] width 65 height 24
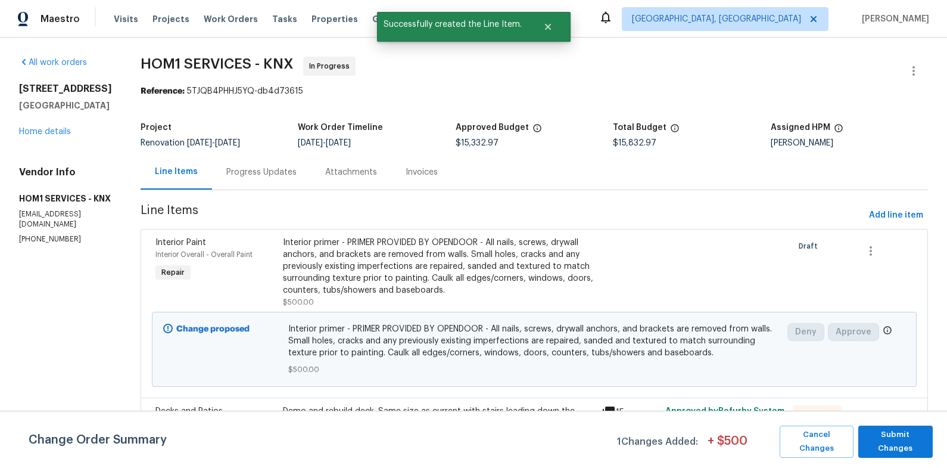
click at [892, 456] on div "Change Order Summary 1 Changes Added: + $ 500 Cancel Changes Submit Changes" at bounding box center [473, 438] width 947 height 57
click at [889, 445] on span "Submit Changes" at bounding box center [895, 441] width 63 height 27
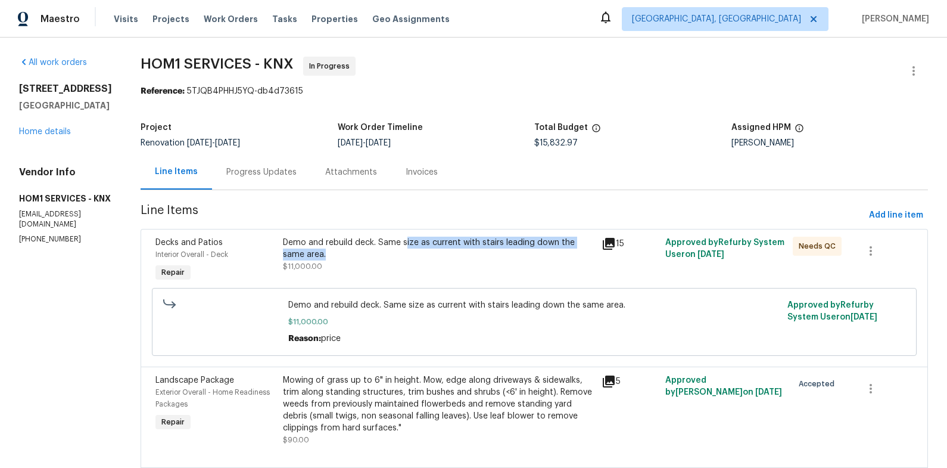
click at [392, 248] on div "Demo and rebuild deck. Same size as current with stairs leading down the same a…" at bounding box center [439, 248] width 312 height 24
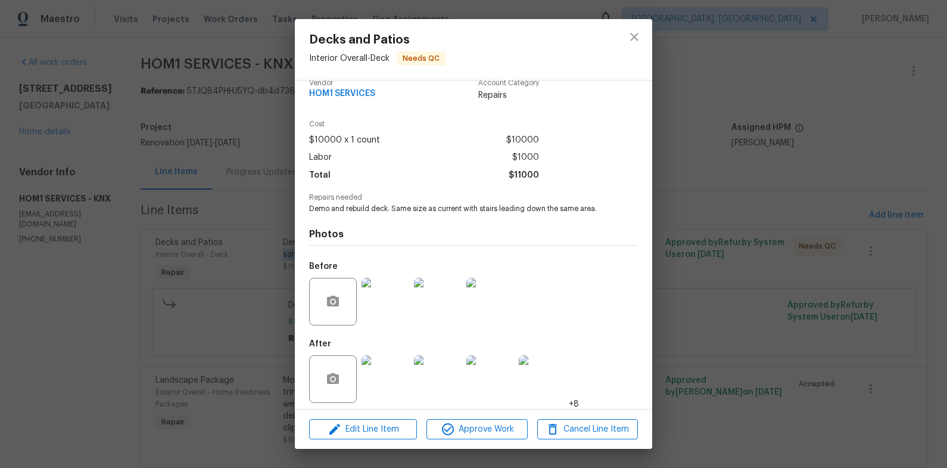
scroll to position [21, 0]
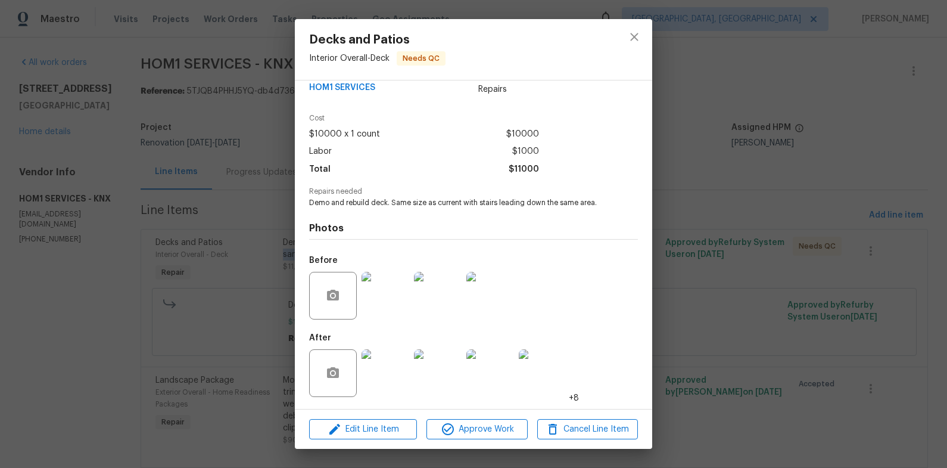
click at [393, 362] on img at bounding box center [386, 373] width 48 height 48
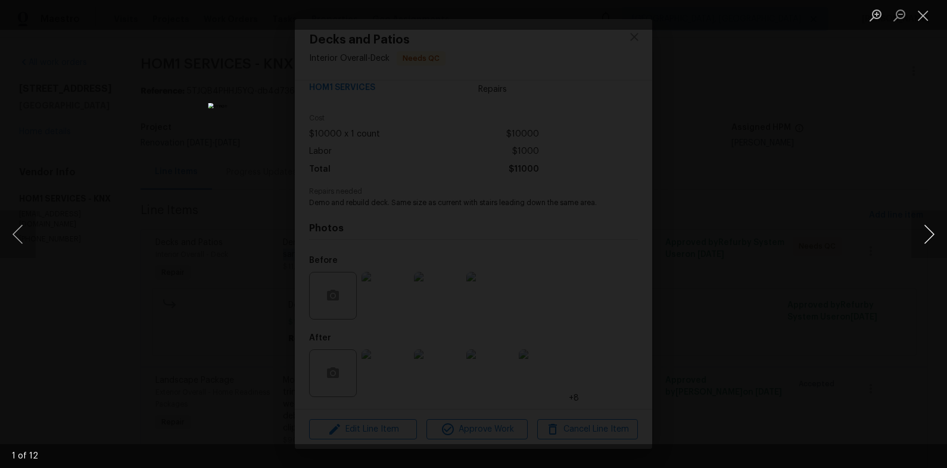
click at [924, 242] on button "Next image" at bounding box center [929, 234] width 36 height 48
click at [928, 242] on button "Next image" at bounding box center [929, 234] width 36 height 48
click at [924, 241] on button "Next image" at bounding box center [929, 234] width 36 height 48
click at [923, 242] on button "Next image" at bounding box center [929, 234] width 36 height 48
click at [836, 225] on div "Lightbox" at bounding box center [473, 234] width 947 height 468
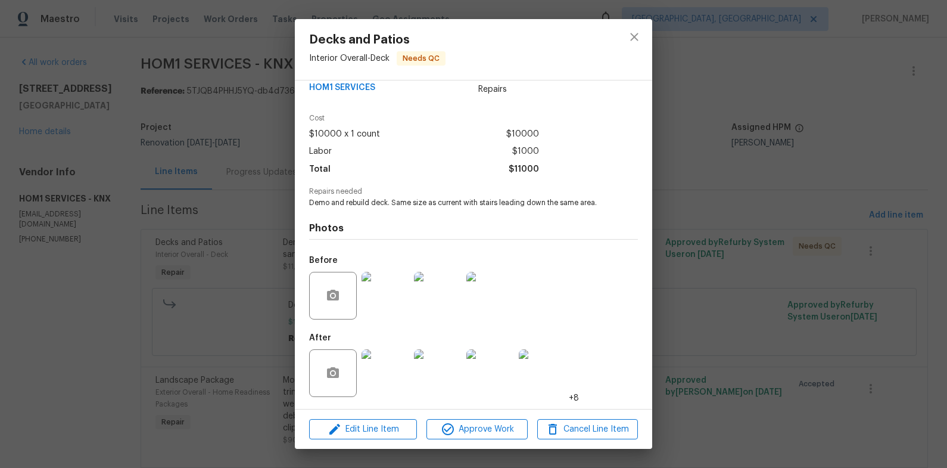
click at [836, 225] on div "Decks and Patios Interior Overall - Deck Needs QC Vendor HOM1 SERVICES Account …" at bounding box center [473, 234] width 947 height 468
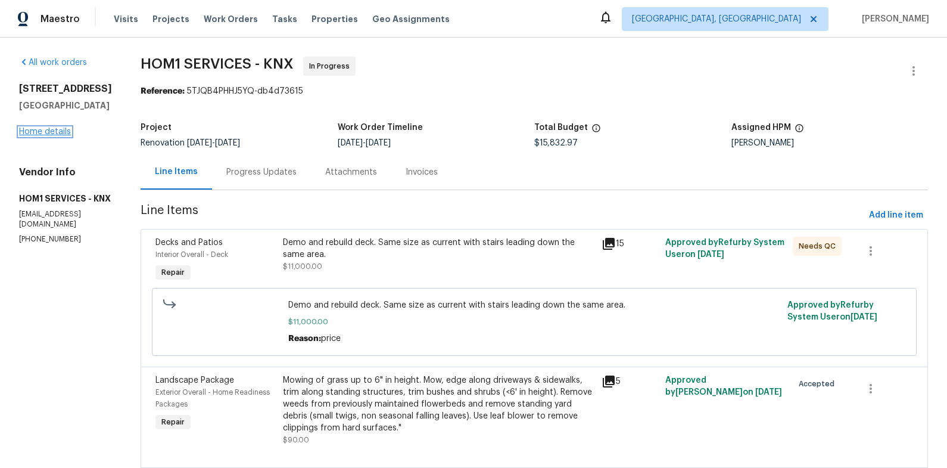
click at [38, 136] on link "Home details" at bounding box center [45, 131] width 52 height 8
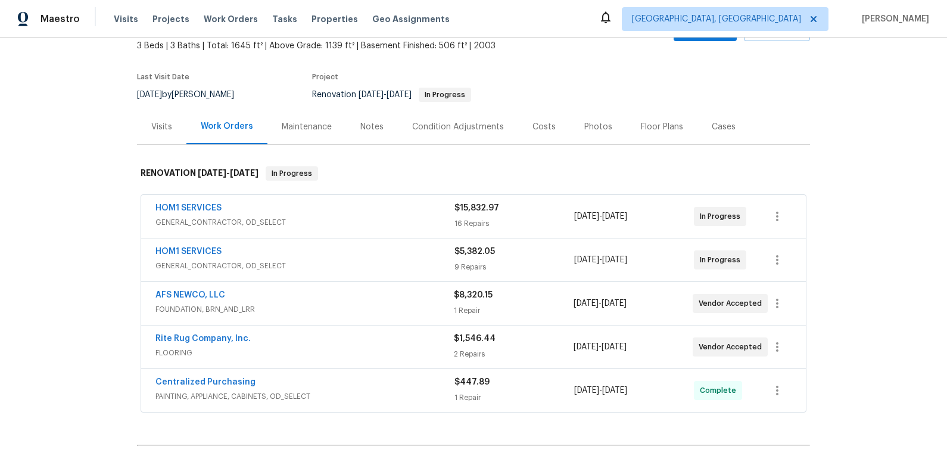
scroll to position [69, 0]
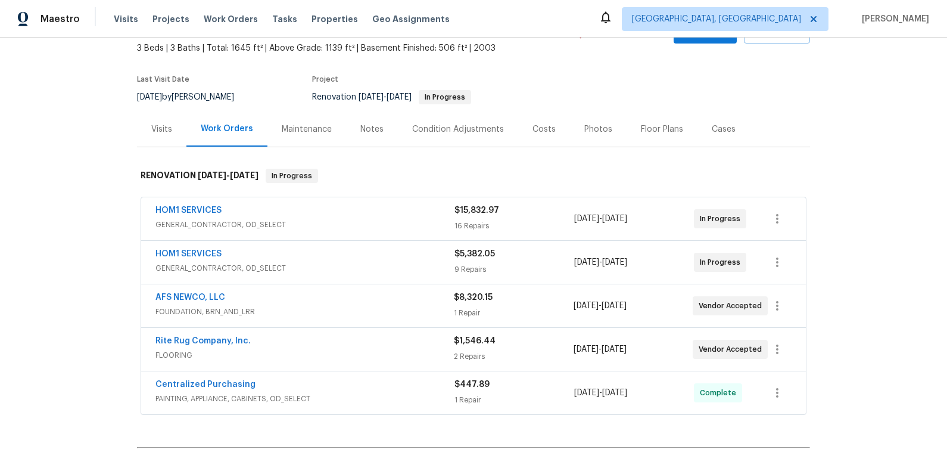
click at [418, 259] on div "HOM1 SERVICES" at bounding box center [304, 255] width 299 height 14
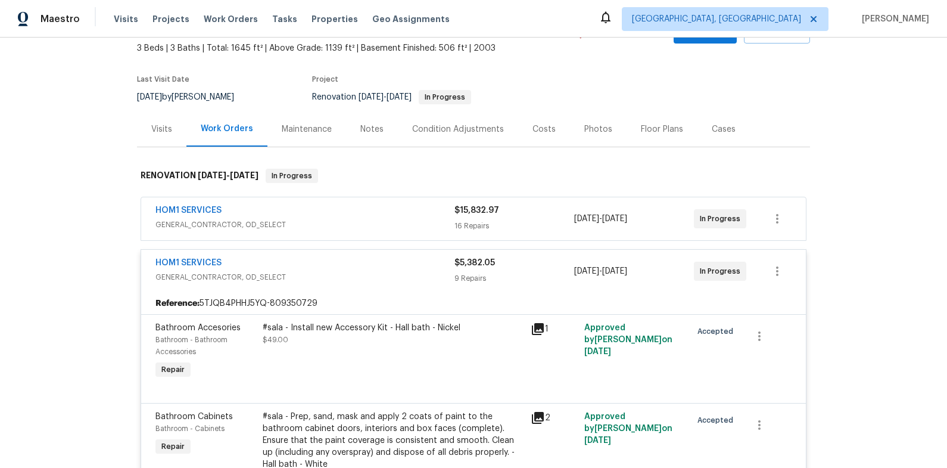
click at [419, 264] on div "HOM1 SERVICES" at bounding box center [304, 264] width 299 height 14
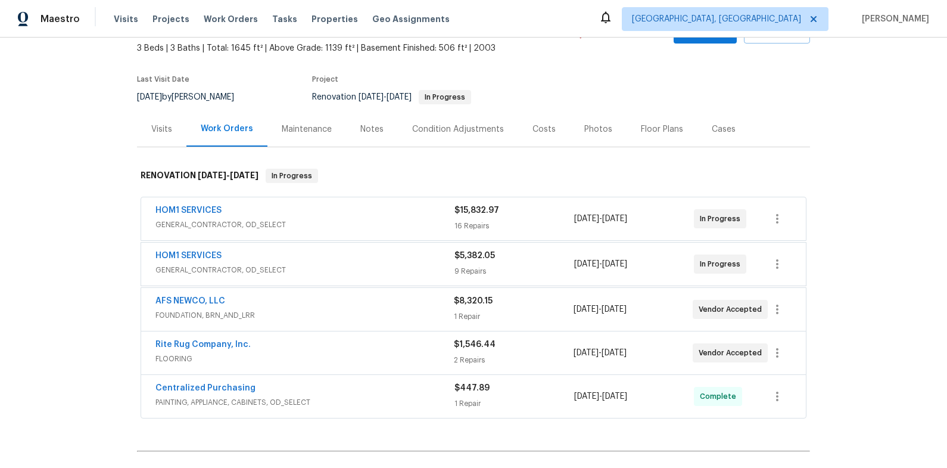
click at [403, 224] on span "GENERAL_CONTRACTOR, OD_SELECT" at bounding box center [304, 225] width 299 height 12
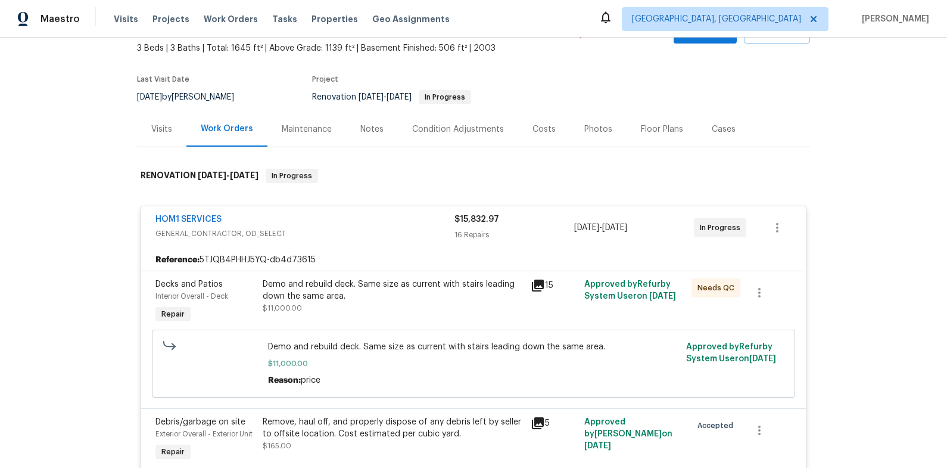
click at [402, 222] on div "HOM1 SERVICES" at bounding box center [304, 220] width 299 height 14
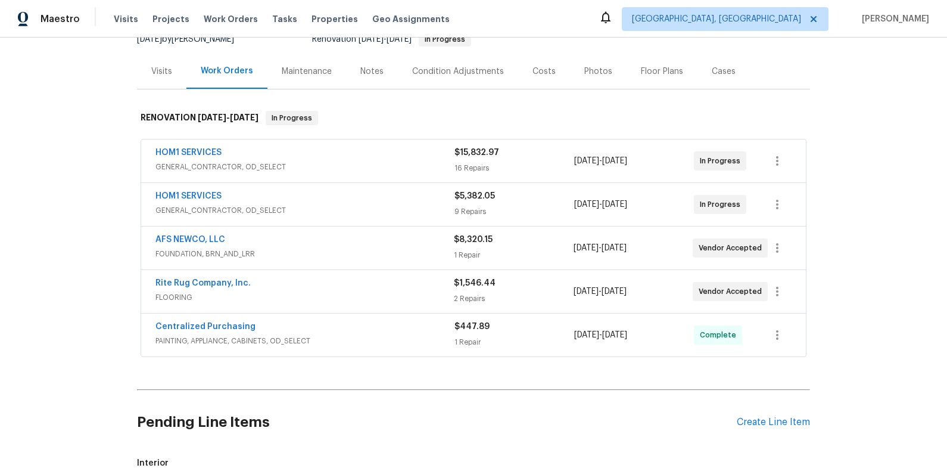
scroll to position [141, 0]
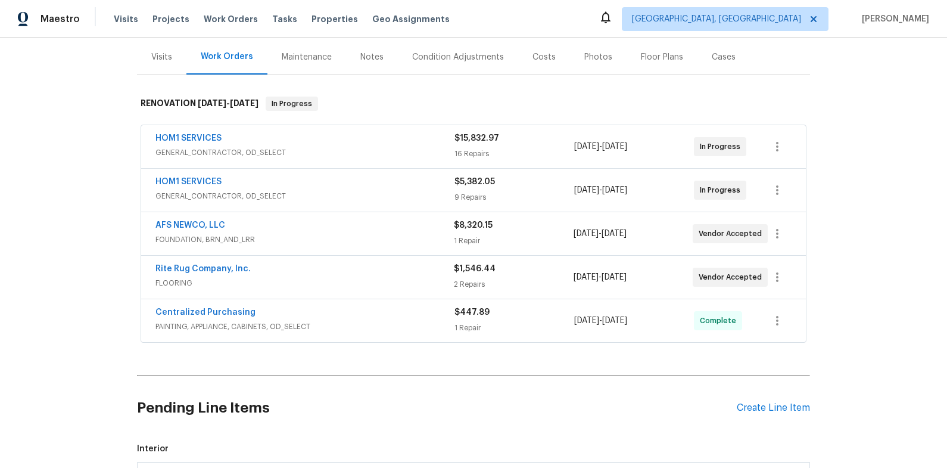
click at [375, 278] on span "FLOORING" at bounding box center [304, 283] width 298 height 12
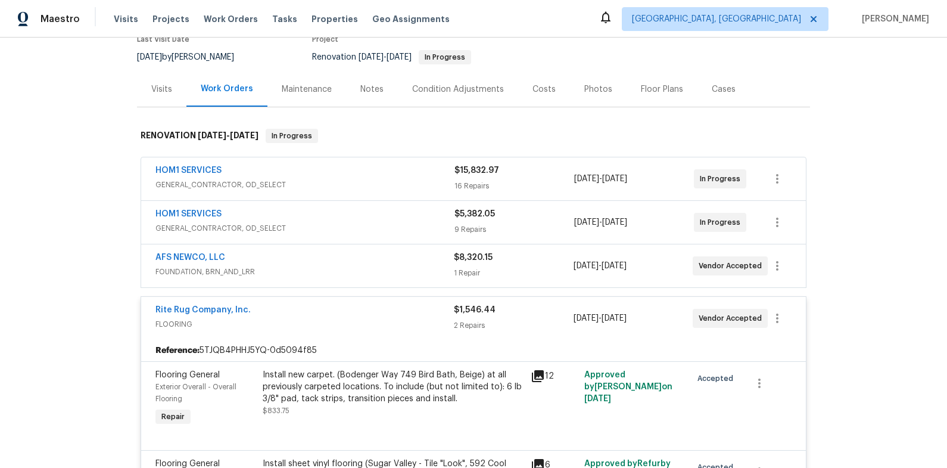
scroll to position [0, 0]
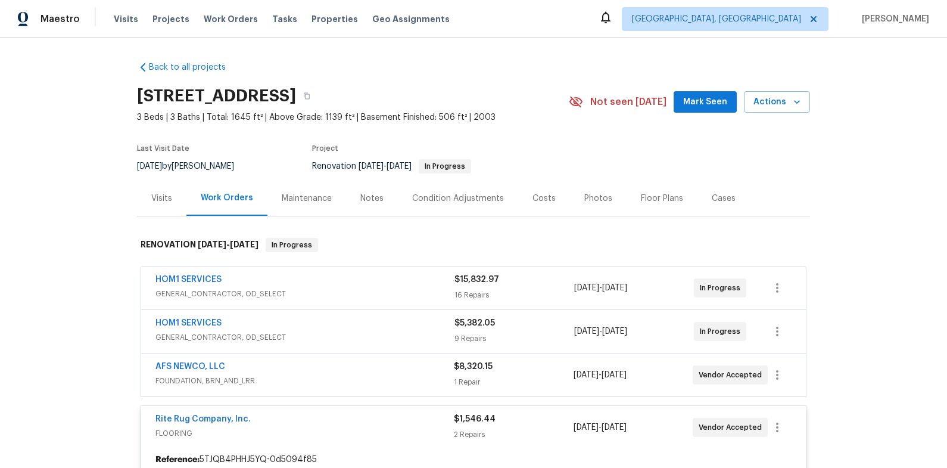
click at [366, 200] on div "Notes" at bounding box center [371, 198] width 23 height 12
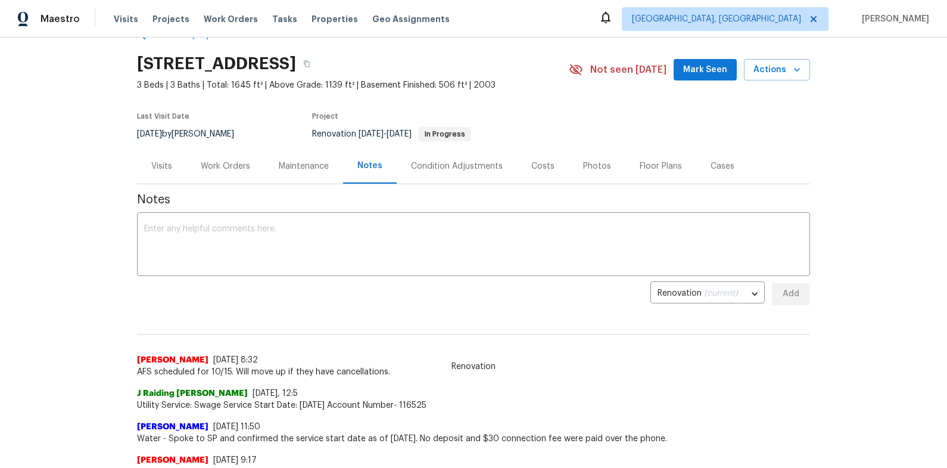
scroll to position [32, 0]
click at [207, 167] on div "Work Orders" at bounding box center [225, 166] width 49 height 12
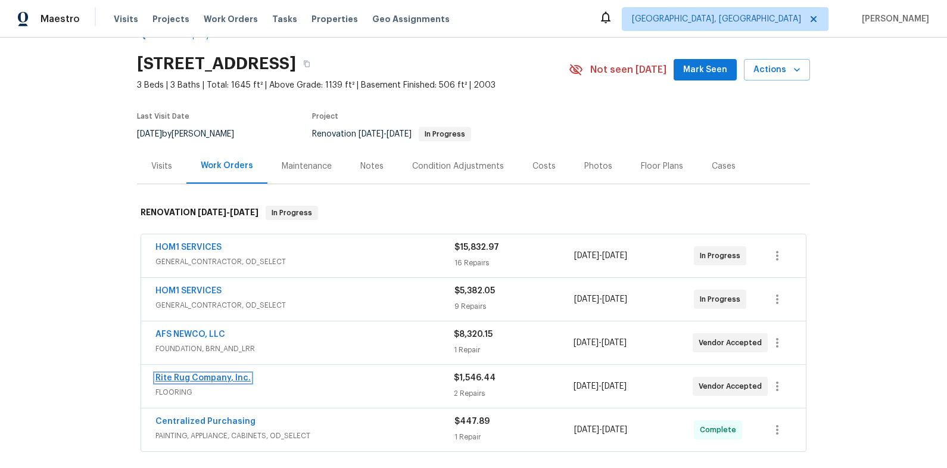
click at [215, 378] on link "Rite Rug Company, Inc." at bounding box center [202, 377] width 95 height 8
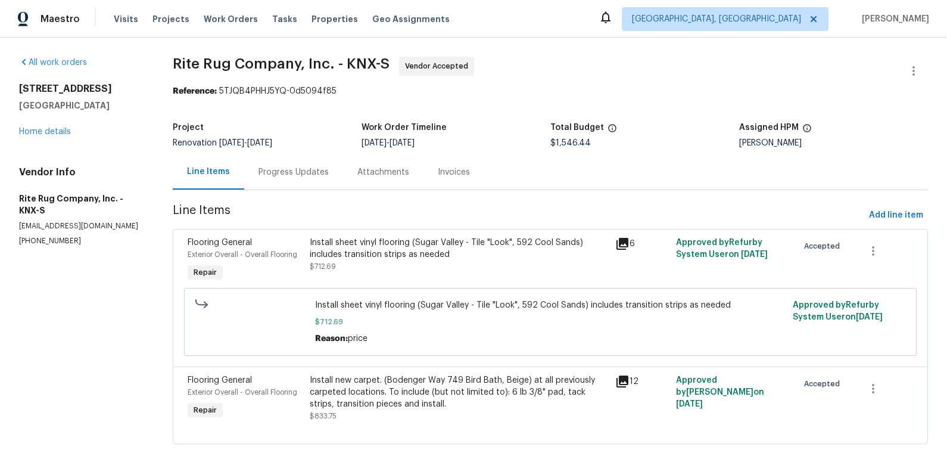
click at [287, 169] on div "Progress Updates" at bounding box center [294, 172] width 70 height 12
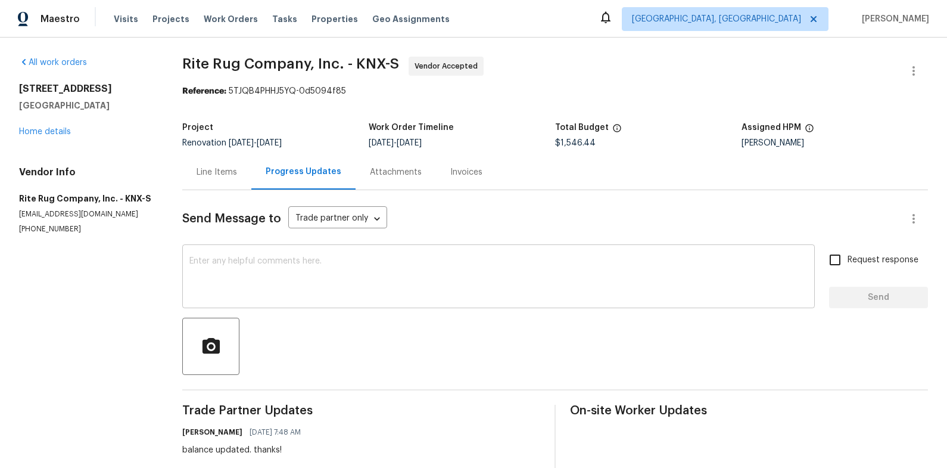
scroll to position [185, 0]
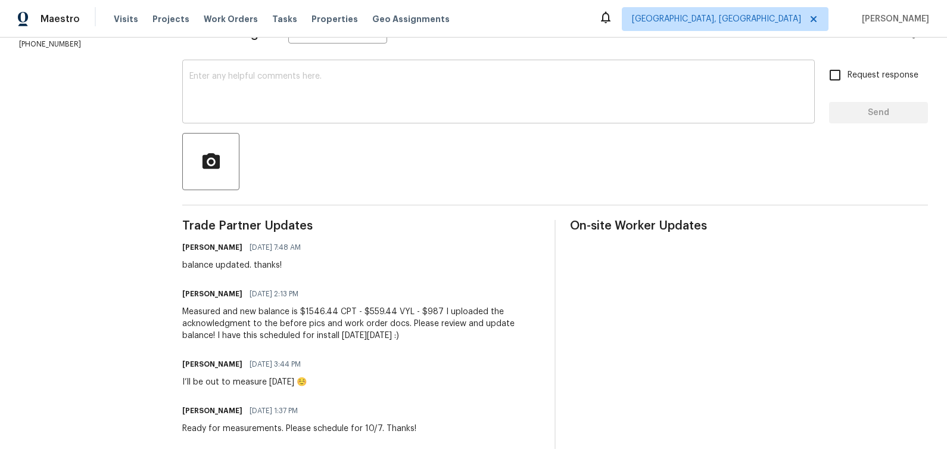
click at [381, 116] on div "x ​" at bounding box center [498, 93] width 633 height 61
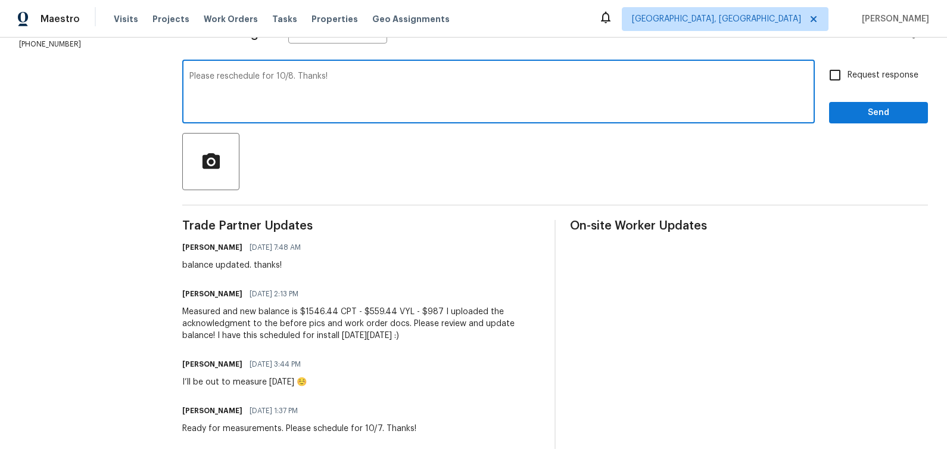
type textarea "Please reschedule for 10/8. Thanks!"
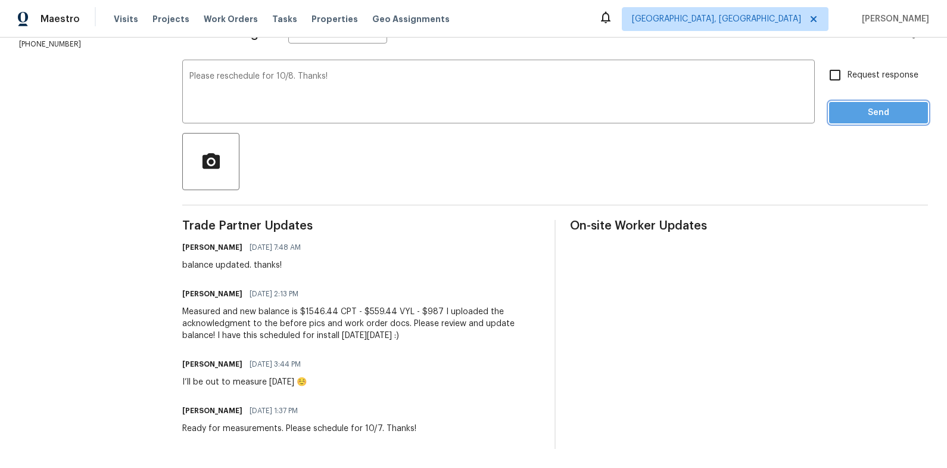
click at [871, 120] on button "Send" at bounding box center [878, 113] width 99 height 22
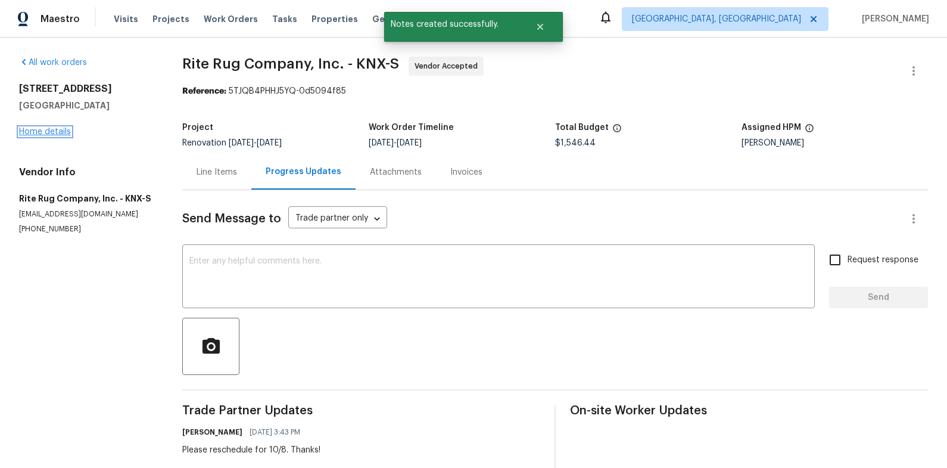
click at [60, 130] on link "Home details" at bounding box center [45, 131] width 52 height 8
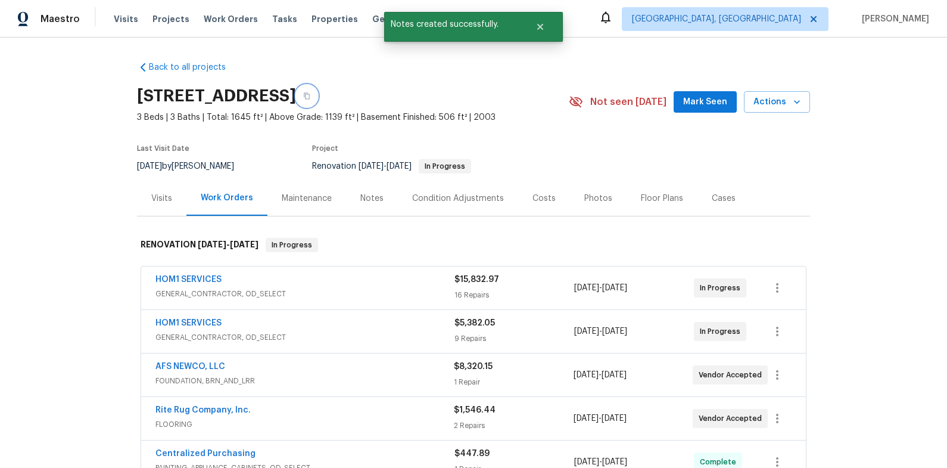
click at [317, 95] on button "button" at bounding box center [306, 95] width 21 height 21
